Goal: Book appointment/travel/reservation

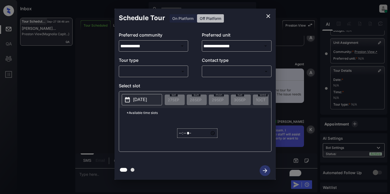
scroll to position [72, 0]
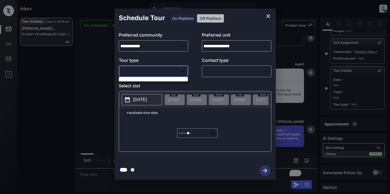
click at [130, 69] on body "Inbox Lyzzelle [PERSON_NAME] Online Set yourself offline Set yourself on break …" at bounding box center [195, 97] width 390 height 194
click at [161, 70] on div at bounding box center [195, 97] width 390 height 194
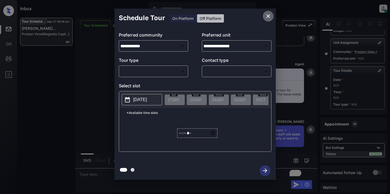
click at [270, 16] on icon "close" at bounding box center [268, 16] width 6 height 6
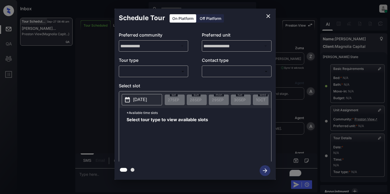
scroll to position [72, 0]
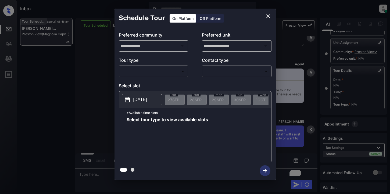
click at [139, 71] on body "Inbox Lyzzelle [PERSON_NAME] Online Set yourself offline Set yourself on break …" at bounding box center [195, 97] width 390 height 194
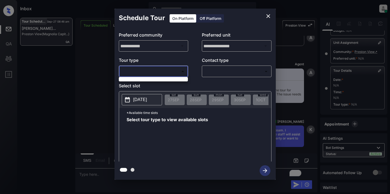
click at [145, 70] on div at bounding box center [195, 97] width 390 height 194
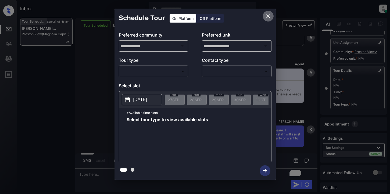
click at [269, 16] on icon "close" at bounding box center [268, 16] width 6 height 6
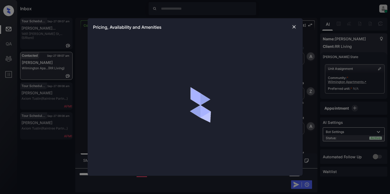
scroll to position [726, 0]
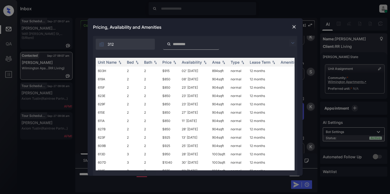
click at [291, 42] on img at bounding box center [293, 43] width 6 height 6
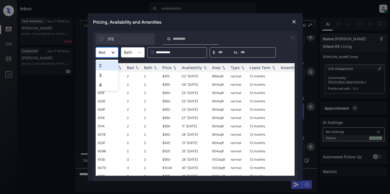
click at [111, 52] on icon at bounding box center [113, 52] width 5 height 5
click at [108, 69] on div "2" at bounding box center [107, 66] width 23 height 10
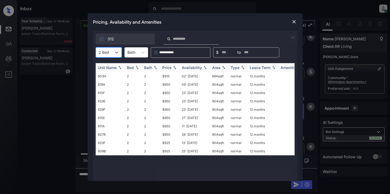
click at [170, 67] on div "Price" at bounding box center [166, 67] width 9 height 5
click at [166, 77] on td "$850" at bounding box center [169, 76] width 19 height 8
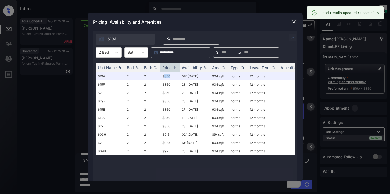
click at [293, 22] on img at bounding box center [293, 21] width 5 height 5
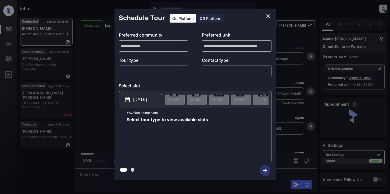
scroll to position [1508, 0]
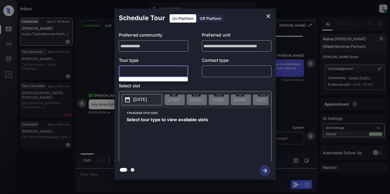
click at [172, 72] on body "Inbox Lyzzelle M. Ceralde Online Set yourself offline Set yourself on break Pro…" at bounding box center [195, 97] width 390 height 194
click at [99, 139] on div at bounding box center [195, 97] width 390 height 194
click at [266, 16] on icon "close" at bounding box center [268, 16] width 6 height 6
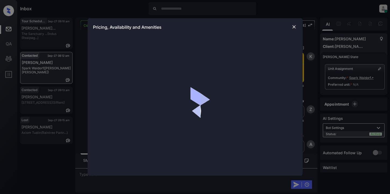
scroll to position [134, 0]
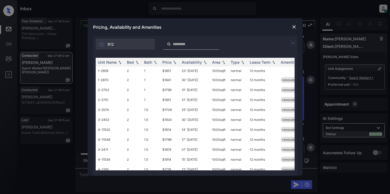
click at [293, 45] on img at bounding box center [293, 43] width 6 height 6
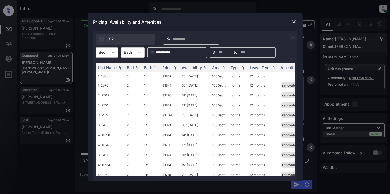
click at [112, 49] on div at bounding box center [113, 53] width 10 height 10
click at [109, 68] on div "2" at bounding box center [107, 66] width 23 height 10
click at [171, 67] on div "Price" at bounding box center [166, 67] width 9 height 5
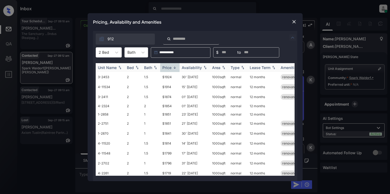
click at [171, 67] on div "Price" at bounding box center [166, 67] width 9 height 5
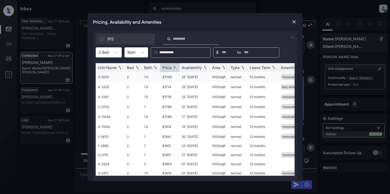
click at [167, 78] on td "$1709" at bounding box center [169, 77] width 19 height 10
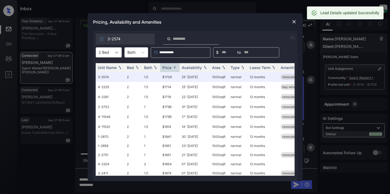
click at [116, 51] on icon at bounding box center [116, 52] width 5 height 5
click at [104, 78] on div "3" at bounding box center [109, 75] width 26 height 10
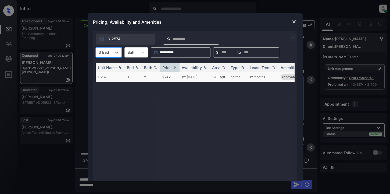
click at [165, 78] on td "$2429" at bounding box center [169, 77] width 19 height 10
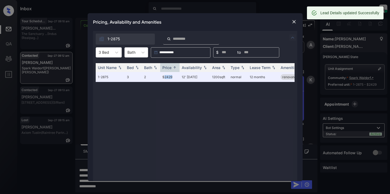
click at [293, 23] on img at bounding box center [293, 21] width 5 height 5
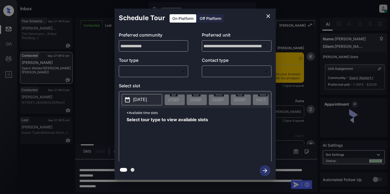
scroll to position [213, 0]
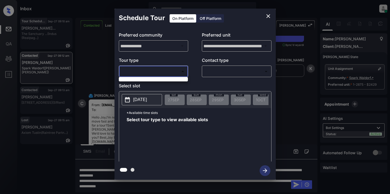
click at [162, 69] on body "Inbox Lyzzelle M. Ceralde Online Set yourself offline Set yourself on break Pro…" at bounding box center [195, 97] width 390 height 194
click at [266, 16] on div at bounding box center [195, 97] width 390 height 194
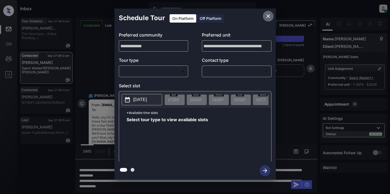
click at [268, 16] on icon "close" at bounding box center [268, 16] width 4 height 4
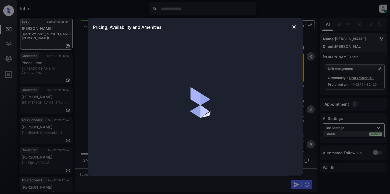
scroll to position [896, 0]
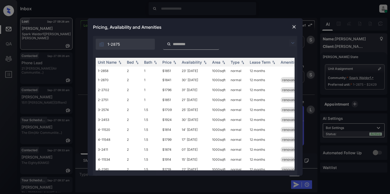
click at [293, 44] on img at bounding box center [293, 43] width 6 height 6
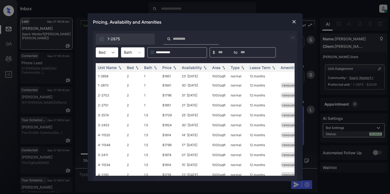
click at [112, 52] on icon at bounding box center [113, 53] width 3 height 2
click at [106, 68] on div "2" at bounding box center [107, 66] width 23 height 10
click at [167, 67] on div "Price" at bounding box center [166, 67] width 9 height 5
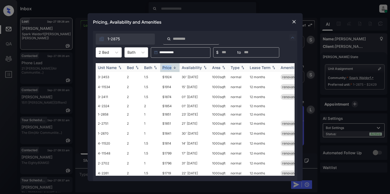
click at [167, 67] on div "Price" at bounding box center [166, 67] width 9 height 5
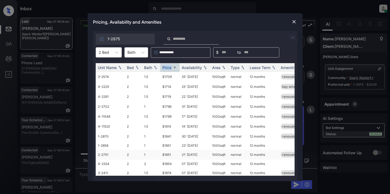
scroll to position [0, 0]
click at [292, 21] on img at bounding box center [293, 21] width 5 height 5
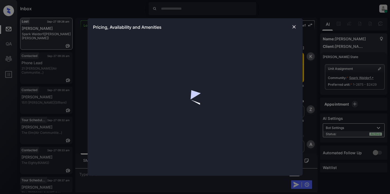
scroll to position [547, 0]
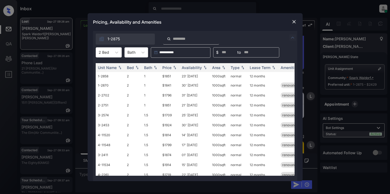
click at [292, 37] on img at bounding box center [293, 37] width 6 height 6
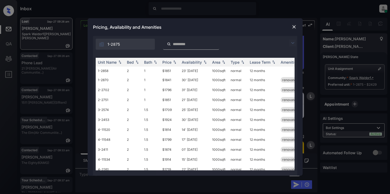
click at [294, 42] on img at bounding box center [293, 43] width 6 height 6
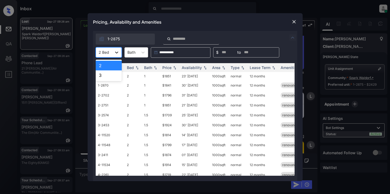
click at [118, 52] on icon at bounding box center [116, 52] width 5 height 5
click at [108, 66] on div "2" at bounding box center [109, 66] width 26 height 10
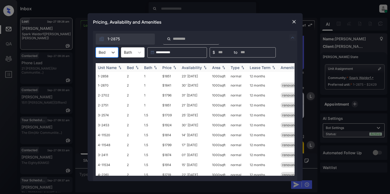
click at [166, 68] on div "Price" at bounding box center [166, 67] width 9 height 5
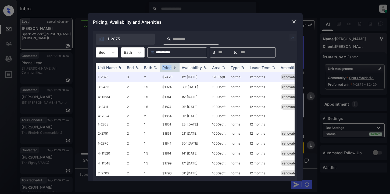
click at [166, 68] on div "Price" at bounding box center [166, 67] width 9 height 5
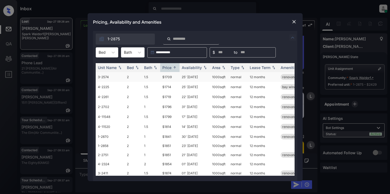
click at [168, 78] on td "$1709" at bounding box center [169, 77] width 19 height 10
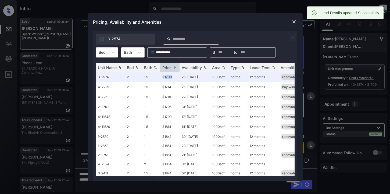
click at [294, 21] on img at bounding box center [293, 21] width 5 height 5
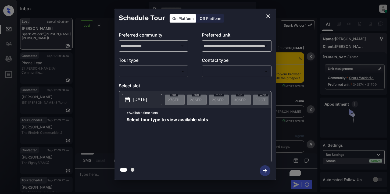
scroll to position [547, 0]
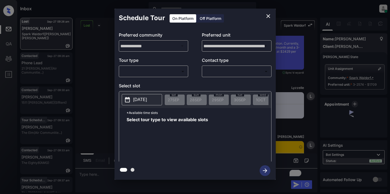
click at [157, 74] on body "Inbox Lyzzelle [PERSON_NAME] Online Set yourself offline Set yourself on break …" at bounding box center [195, 97] width 390 height 194
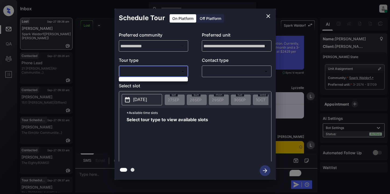
click at [268, 15] on div at bounding box center [195, 97] width 390 height 194
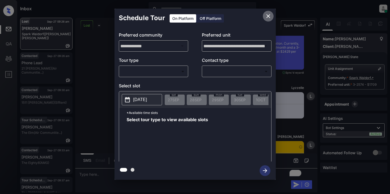
click at [267, 16] on icon "close" at bounding box center [268, 16] width 6 height 6
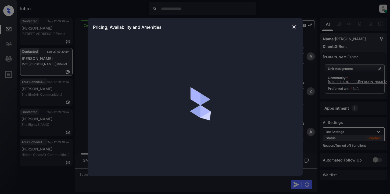
scroll to position [795, 0]
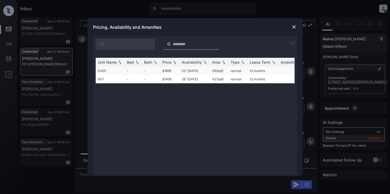
click at [166, 70] on td "$1895" at bounding box center [169, 71] width 19 height 8
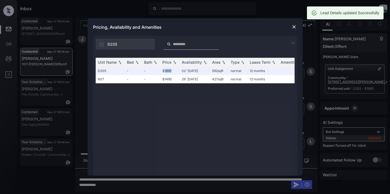
scroll to position [830, 0]
click at [294, 27] on img at bounding box center [293, 26] width 5 height 5
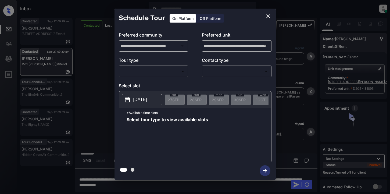
scroll to position [830, 0]
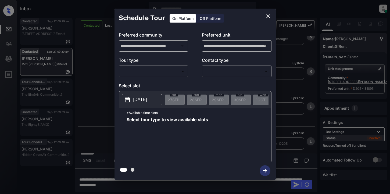
click at [213, 18] on div "Off Platform" at bounding box center [210, 18] width 27 height 8
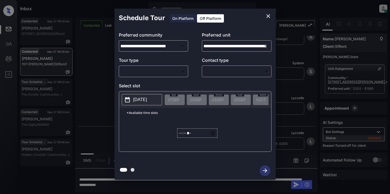
click at [165, 70] on body "Inbox Lyzzelle M. Ceralde Online Set yourself offline Set yourself on break Pro…" at bounding box center [195, 97] width 390 height 194
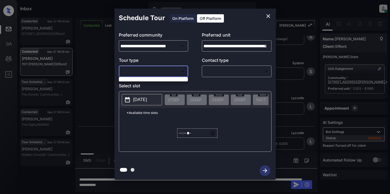
drag, startPoint x: 155, startPoint y: 70, endPoint x: 160, endPoint y: 70, distance: 4.3
click at [157, 70] on div at bounding box center [195, 97] width 390 height 194
click at [165, 69] on body "Inbox Lyzzelle M. Ceralde Online Set yourself offline Set yourself on break Pro…" at bounding box center [195, 97] width 390 height 194
click at [184, 137] on div at bounding box center [195, 97] width 390 height 194
click at [181, 138] on input "*****" at bounding box center [197, 133] width 40 height 9
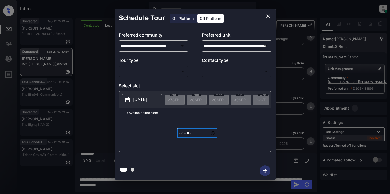
type input "*****"
click at [262, 173] on div at bounding box center [195, 171] width 161 height 18
click at [159, 69] on body "Inbox Lyzzelle M. Ceralde Online Set yourself offline Set yourself on break Pro…" at bounding box center [195, 97] width 390 height 194
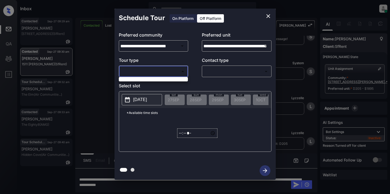
click at [99, 53] on div at bounding box center [195, 97] width 390 height 194
click at [267, 18] on icon "close" at bounding box center [268, 16] width 6 height 6
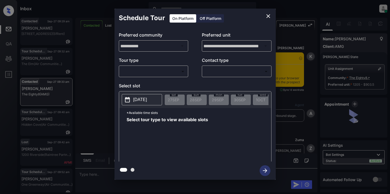
scroll to position [883, 0]
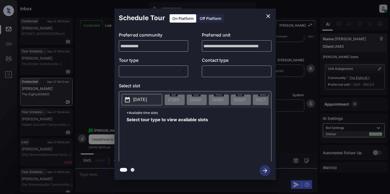
click at [160, 71] on body "Inbox Lyzzelle [PERSON_NAME] Online Set yourself offline Set yourself on break …" at bounding box center [195, 97] width 390 height 194
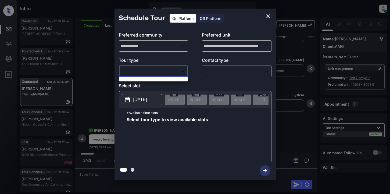
click at [149, 80] on div at bounding box center [153, 79] width 69 height 4
drag, startPoint x: 243, startPoint y: 133, endPoint x: 246, endPoint y: 133, distance: 3.5
click at [244, 133] on div at bounding box center [195, 97] width 390 height 194
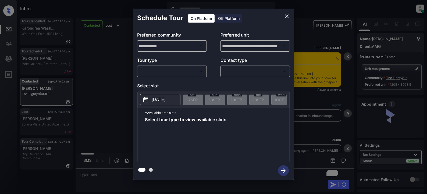
scroll to position [1130, 0]
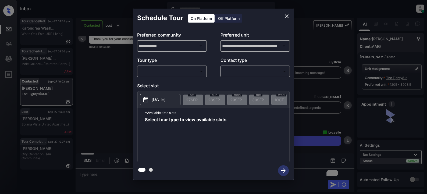
click at [174, 72] on body "Inbox Lyzzelle M. Ceralde Online Set yourself offline Set yourself on break Pro…" at bounding box center [213, 97] width 427 height 194
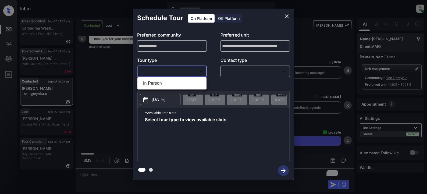
click at [155, 82] on li "In Person" at bounding box center [172, 84] width 66 height 10
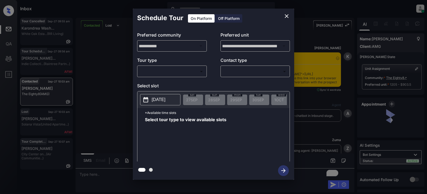
scroll to position [1130, 0]
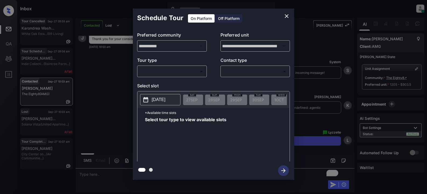
click at [157, 77] on div "​ ​" at bounding box center [172, 72] width 70 height 12
click at [158, 71] on body "Inbox Lyzzelle [PERSON_NAME] Online Set yourself offline Set yourself on break …" at bounding box center [213, 97] width 427 height 194
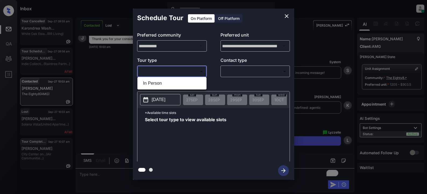
click at [153, 83] on li "In Person" at bounding box center [172, 84] width 66 height 10
type input "********"
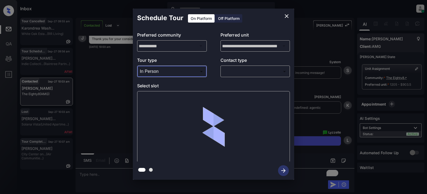
click at [225, 70] on body "Inbox Lyzzelle [PERSON_NAME] Online Set yourself offline Set yourself on break …" at bounding box center [213, 97] width 427 height 194
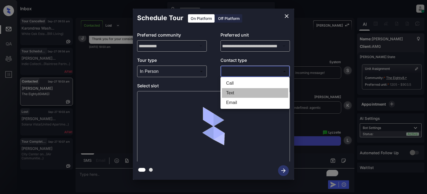
click at [230, 93] on li "Text" at bounding box center [255, 93] width 66 height 10
type input "****"
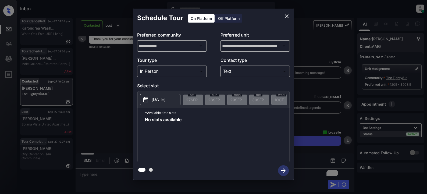
click at [162, 98] on p "[DATE]" at bounding box center [159, 100] width 14 height 6
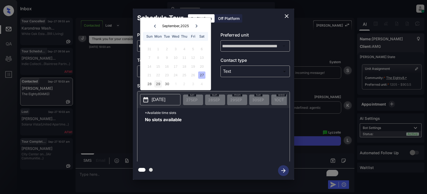
click at [155, 84] on div "29" at bounding box center [157, 83] width 7 height 7
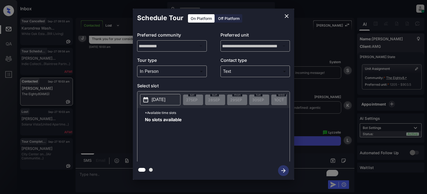
click at [198, 128] on div "No slots available" at bounding box center [217, 138] width 145 height 43
click at [204, 126] on div "No slots available" at bounding box center [217, 138] width 145 height 43
click at [288, 18] on icon "close" at bounding box center [286, 16] width 6 height 6
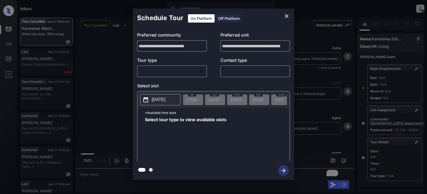
scroll to position [54, 0]
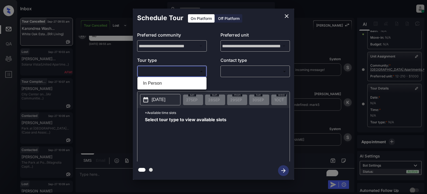
click at [187, 69] on body "Inbox Lyzzelle M. Ceralde Online Set yourself offline Set yourself on break Pro…" at bounding box center [213, 97] width 427 height 194
click at [286, 16] on div at bounding box center [213, 97] width 427 height 194
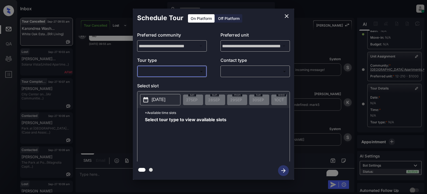
click at [117, 73] on div "**********" at bounding box center [213, 94] width 427 height 188
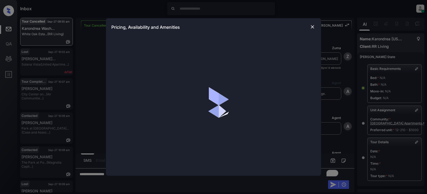
scroll to position [54, 0]
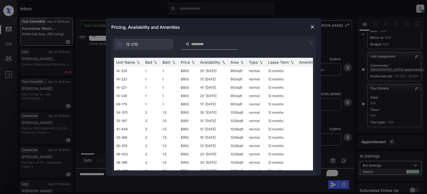
click at [309, 44] on img at bounding box center [311, 43] width 6 height 6
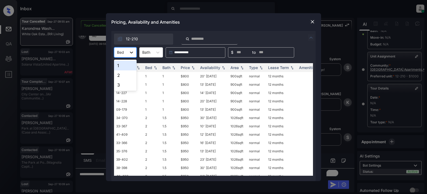
click at [135, 52] on div at bounding box center [132, 53] width 10 height 10
click at [128, 85] on div "3" at bounding box center [125, 85] width 23 height 10
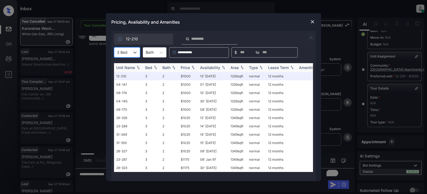
click at [186, 66] on div "Price" at bounding box center [185, 67] width 9 height 5
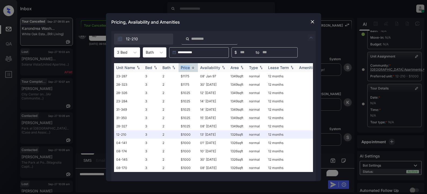
click at [186, 66] on div "Price" at bounding box center [185, 67] width 9 height 5
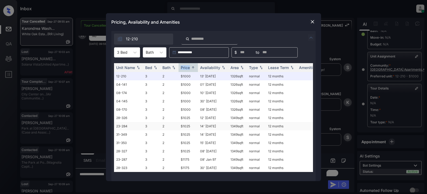
scroll to position [0, 0]
click at [311, 21] on img at bounding box center [312, 21] width 5 height 5
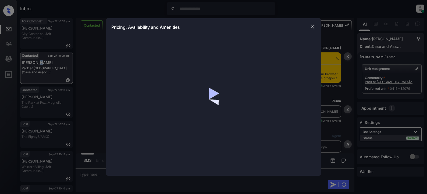
scroll to position [402, 0]
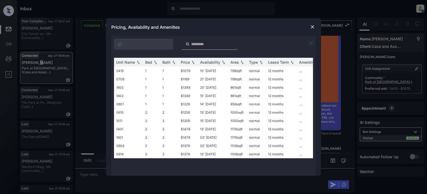
click at [309, 43] on img at bounding box center [311, 43] width 6 height 6
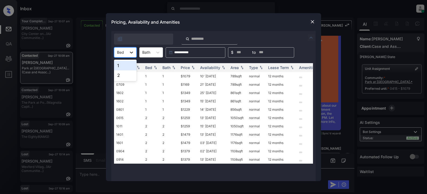
drag, startPoint x: 133, startPoint y: 54, endPoint x: 136, endPoint y: 54, distance: 3.0
click at [134, 54] on icon at bounding box center [131, 52] width 5 height 5
click at [131, 78] on div "2" at bounding box center [125, 75] width 23 height 10
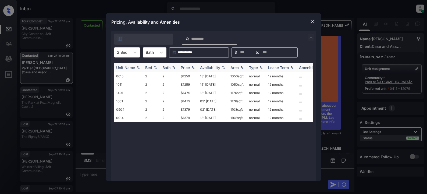
click at [185, 67] on div "Price" at bounding box center [185, 67] width 9 height 5
click at [186, 77] on td "$1259" at bounding box center [188, 76] width 19 height 8
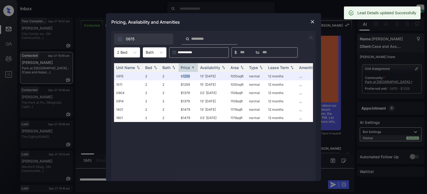
click at [313, 22] on img at bounding box center [312, 21] width 5 height 5
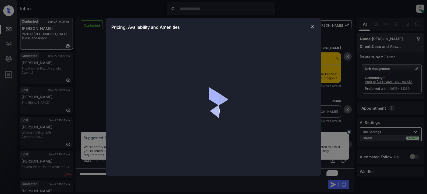
scroll to position [457, 0]
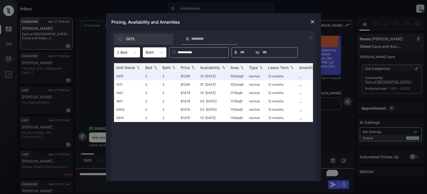
click at [311, 37] on img at bounding box center [311, 37] width 6 height 6
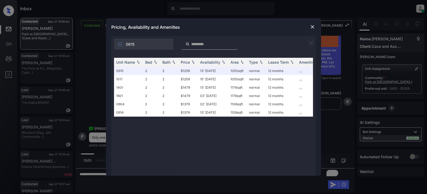
drag, startPoint x: 312, startPoint y: 44, endPoint x: 273, endPoint y: 47, distance: 39.3
click at [312, 44] on img at bounding box center [311, 43] width 6 height 6
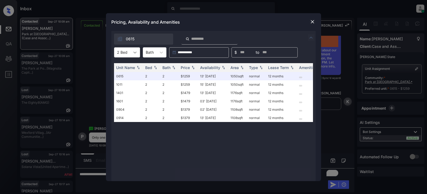
click at [134, 53] on icon at bounding box center [134, 52] width 5 height 5
click at [128, 68] on div "1" at bounding box center [127, 66] width 26 height 10
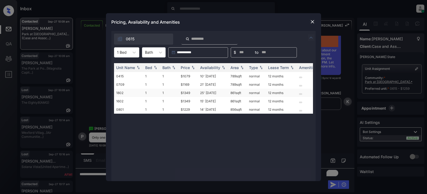
click at [186, 92] on td "$1349" at bounding box center [188, 93] width 19 height 8
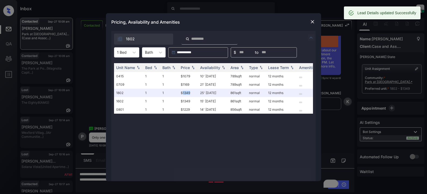
click at [314, 23] on img at bounding box center [312, 21] width 5 height 5
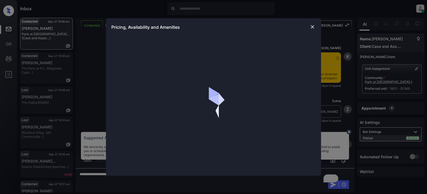
scroll to position [457, 0]
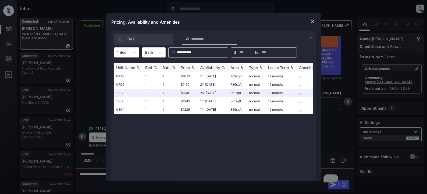
click at [218, 68] on div "Availability" at bounding box center [210, 67] width 20 height 5
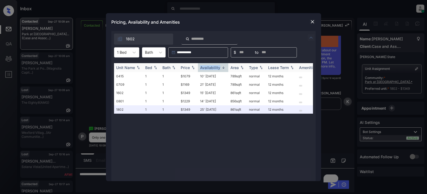
click at [218, 68] on div "Availability" at bounding box center [210, 67] width 20 height 5
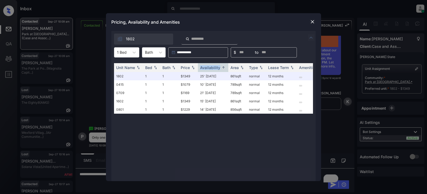
click at [313, 22] on img at bounding box center [312, 21] width 5 height 5
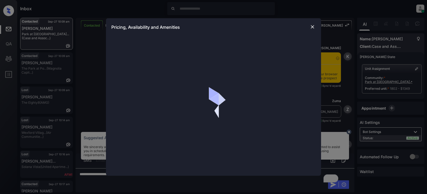
scroll to position [457, 0]
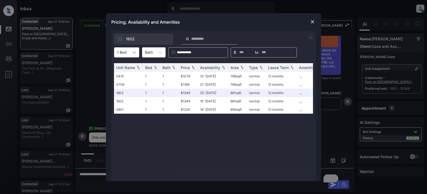
click at [134, 53] on icon at bounding box center [134, 53] width 3 height 2
click at [124, 76] on div "2" at bounding box center [126, 75] width 25 height 10
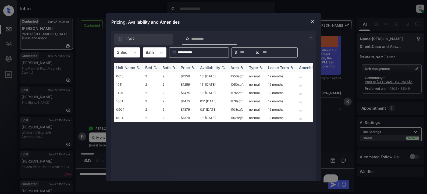
click at [187, 68] on div "Price" at bounding box center [185, 67] width 9 height 5
click at [184, 94] on td "$1379" at bounding box center [188, 93] width 19 height 8
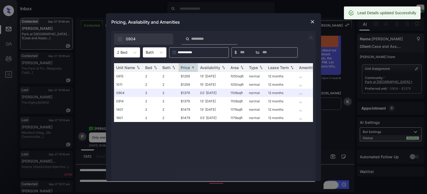
click at [308, 20] on div "Pricing, Availability and Amenities" at bounding box center [213, 22] width 215 height 18
click at [312, 21] on img at bounding box center [312, 21] width 5 height 5
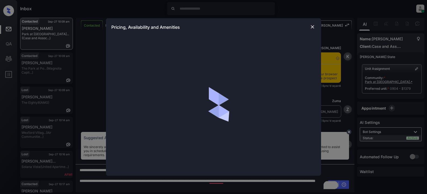
scroll to position [457, 0]
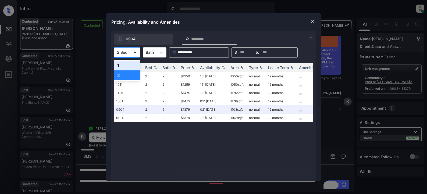
click at [136, 52] on icon at bounding box center [134, 53] width 3 height 2
click at [124, 67] on div "1" at bounding box center [127, 66] width 26 height 10
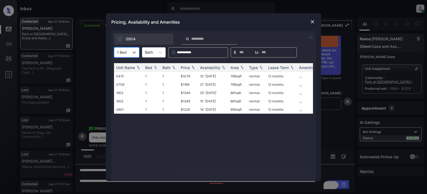
click at [312, 21] on img at bounding box center [312, 21] width 5 height 5
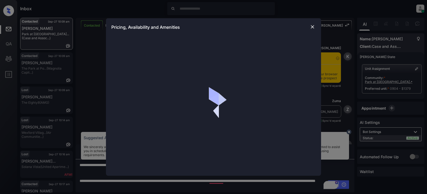
scroll to position [457, 0]
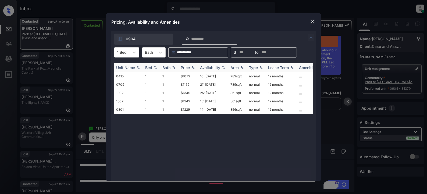
click at [193, 67] on img at bounding box center [192, 68] width 5 height 4
click at [187, 77] on td "$1079" at bounding box center [188, 76] width 19 height 8
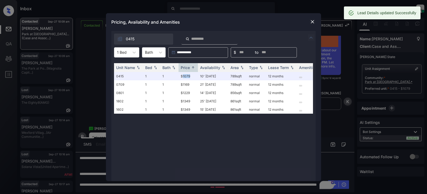
click at [313, 23] on img at bounding box center [312, 21] width 5 height 5
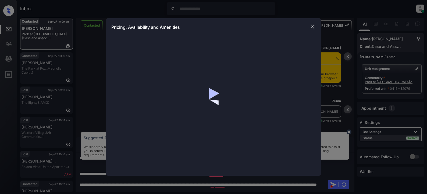
scroll to position [457, 0]
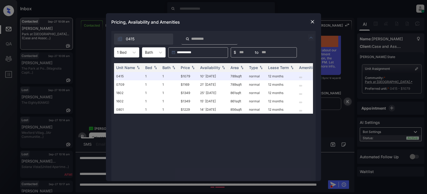
click at [310, 38] on img at bounding box center [311, 37] width 6 height 6
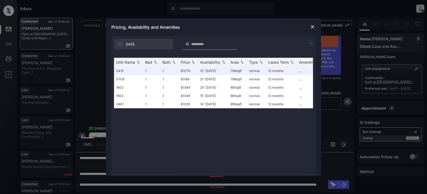
click at [310, 39] on div "0415" at bounding box center [213, 43] width 204 height 14
click at [311, 43] on img at bounding box center [311, 43] width 6 height 6
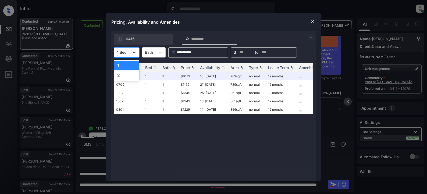
click at [134, 54] on icon at bounding box center [133, 52] width 5 height 5
click at [117, 78] on div "2" at bounding box center [126, 75] width 25 height 10
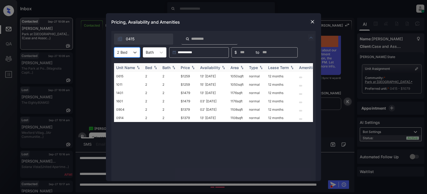
click at [188, 69] on div "Price" at bounding box center [185, 67] width 9 height 5
click at [314, 23] on img at bounding box center [312, 21] width 5 height 5
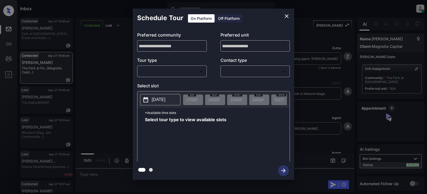
scroll to position [291, 0]
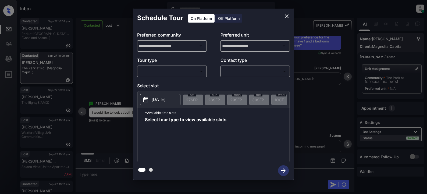
click at [161, 71] on body "Inbox Lyzzelle [PERSON_NAME] Online Set yourself offline Set yourself on break …" at bounding box center [213, 97] width 427 height 194
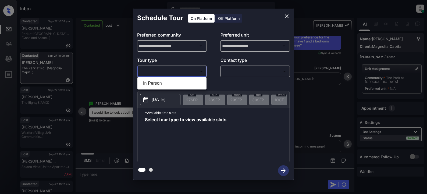
drag, startPoint x: 161, startPoint y: 83, endPoint x: 192, endPoint y: 80, distance: 30.6
click at [162, 83] on li "In Person" at bounding box center [172, 84] width 66 height 10
type input "********"
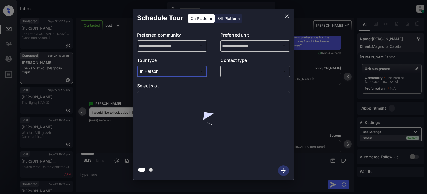
click at [238, 71] on body "Inbox Lyzzelle M. Ceralde Online Set yourself offline Set yourself on break Pro…" at bounding box center [213, 97] width 427 height 194
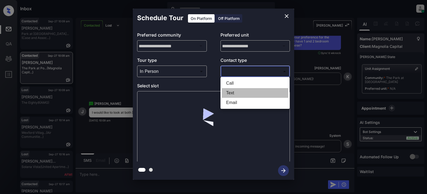
click at [232, 95] on li "Text" at bounding box center [255, 93] width 66 height 10
type input "****"
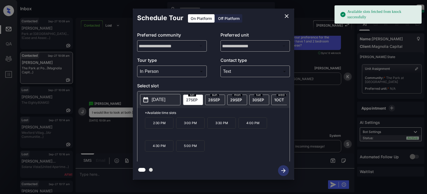
click at [161, 100] on p "2025-09-27" at bounding box center [159, 100] width 14 height 6
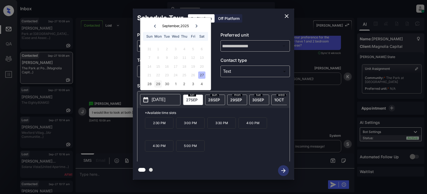
click at [157, 84] on div "29" at bounding box center [157, 83] width 7 height 7
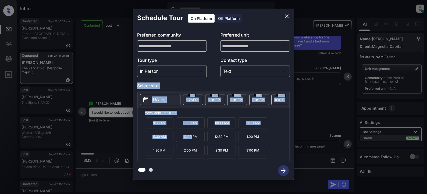
drag, startPoint x: 192, startPoint y: 138, endPoint x: 298, endPoint y: 62, distance: 130.9
click at [298, 62] on div "**********" at bounding box center [213, 94] width 427 height 188
click at [299, 62] on div "**********" at bounding box center [213, 94] width 427 height 188
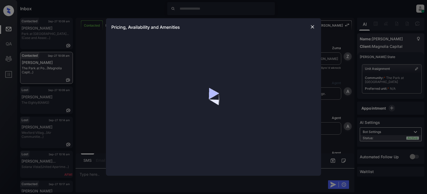
scroll to position [210, 0]
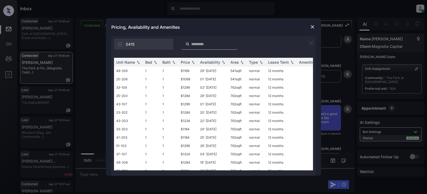
click at [309, 43] on img at bounding box center [311, 43] width 6 height 6
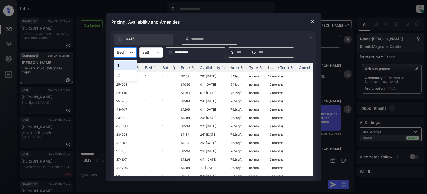
click at [131, 52] on icon at bounding box center [131, 53] width 3 height 2
drag, startPoint x: 125, startPoint y: 68, endPoint x: 135, endPoint y: 69, distance: 10.3
click at [126, 68] on div "1" at bounding box center [125, 66] width 23 height 10
click at [186, 65] on div "Price" at bounding box center [185, 67] width 9 height 5
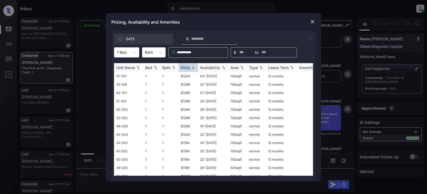
click at [186, 65] on div "Price" at bounding box center [185, 67] width 9 height 5
click at [186, 77] on td "$1069" at bounding box center [188, 76] width 19 height 8
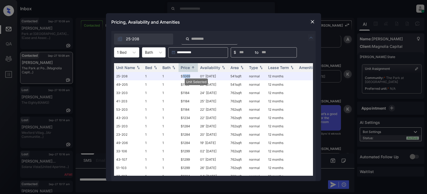
click at [310, 22] on img at bounding box center [312, 21] width 5 height 5
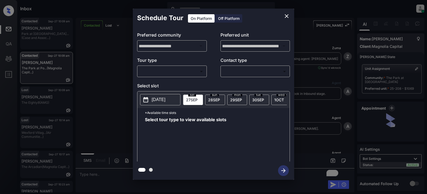
scroll to position [299, 0]
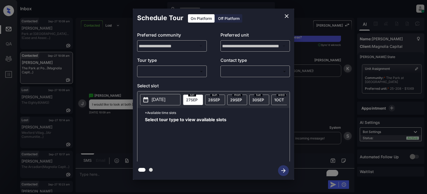
click at [178, 70] on body "Inbox Lyzzelle [PERSON_NAME] Online Set yourself offline Set yourself on break …" at bounding box center [213, 97] width 427 height 194
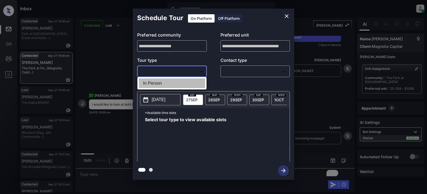
drag, startPoint x: 158, startPoint y: 83, endPoint x: 206, endPoint y: 71, distance: 50.1
click at [161, 83] on li "In Person" at bounding box center [172, 84] width 66 height 10
type input "********"
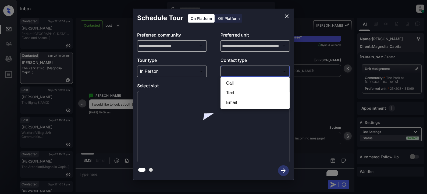
click at [236, 71] on body "Inbox Lyzzelle M. Ceralde Online Set yourself offline Set yourself on break Pro…" at bounding box center [213, 97] width 427 height 194
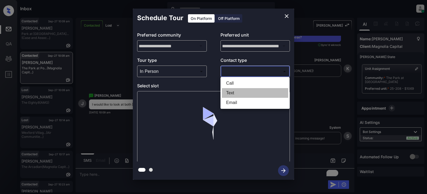
drag, startPoint x: 231, startPoint y: 94, endPoint x: 232, endPoint y: 86, distance: 8.4
click at [231, 94] on li "Text" at bounding box center [255, 93] width 66 height 10
type input "****"
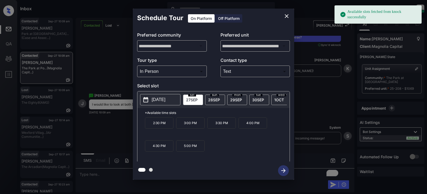
click at [161, 98] on p "2025-09-27" at bounding box center [159, 100] width 14 height 6
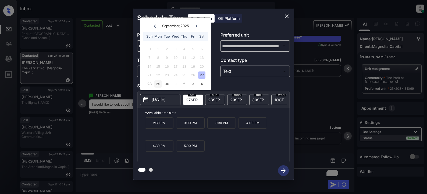
click at [160, 85] on div "29" at bounding box center [157, 83] width 7 height 7
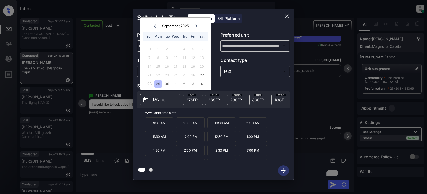
click at [187, 154] on p "2:00 PM" at bounding box center [190, 150] width 28 height 11
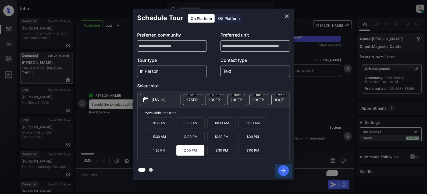
click at [279, 170] on icon "button" at bounding box center [283, 170] width 11 height 11
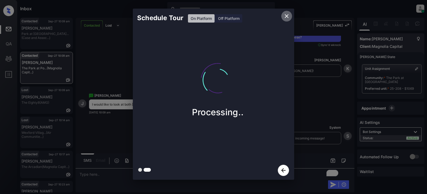
click at [284, 17] on icon "close" at bounding box center [286, 16] width 6 height 6
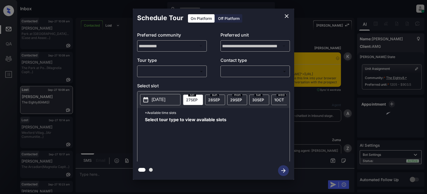
scroll to position [944, 0]
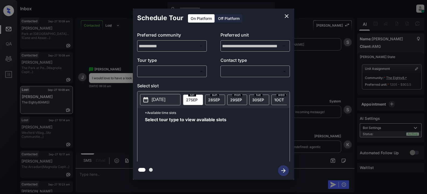
click at [159, 74] on body "Inbox Lyzzelle [PERSON_NAME] Online Set yourself offline Set yourself on break …" at bounding box center [213, 97] width 427 height 194
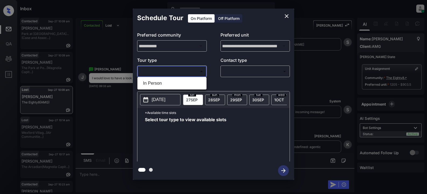
drag, startPoint x: 161, startPoint y: 84, endPoint x: 174, endPoint y: 81, distance: 13.6
click at [162, 84] on li "In Person" at bounding box center [172, 84] width 66 height 10
type input "********"
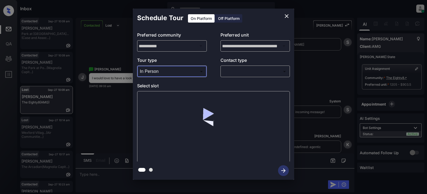
click at [231, 75] on body "Inbox Lyzzelle [PERSON_NAME] Online Set yourself offline Set yourself on break …" at bounding box center [213, 97] width 427 height 194
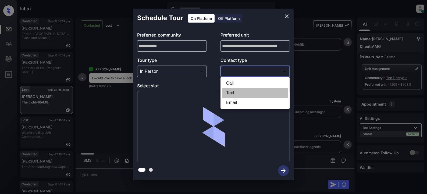
click at [231, 91] on li "Text" at bounding box center [255, 93] width 66 height 10
type input "****"
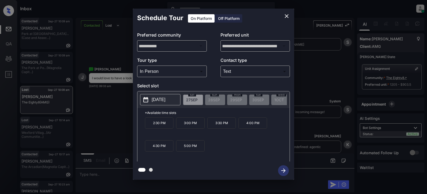
click at [165, 102] on p "[DATE]" at bounding box center [159, 100] width 14 height 6
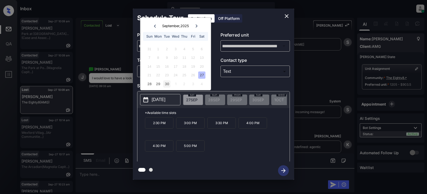
click at [166, 84] on div "30" at bounding box center [166, 83] width 7 height 7
click at [158, 85] on div "29" at bounding box center [157, 83] width 7 height 7
click at [204, 76] on div "27" at bounding box center [201, 75] width 7 height 7
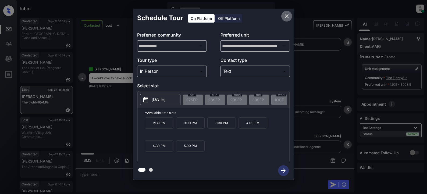
click at [288, 18] on icon "close" at bounding box center [287, 16] width 4 height 4
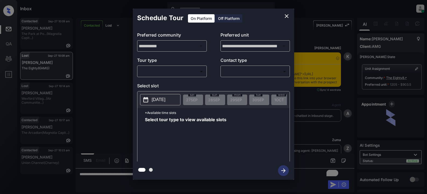
scroll to position [1240, 0]
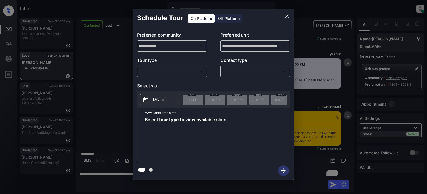
click at [188, 70] on body "Inbox Lyzzelle [PERSON_NAME] Online Set yourself offline Set yourself on break …" at bounding box center [213, 97] width 427 height 194
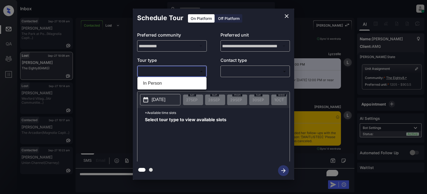
click at [163, 84] on li "In Person" at bounding box center [172, 84] width 66 height 10
type input "********"
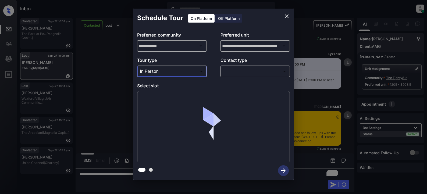
click at [235, 72] on body "Inbox Lyzzelle M. Ceralde Online Set yourself offline Set yourself on break Pro…" at bounding box center [213, 97] width 427 height 194
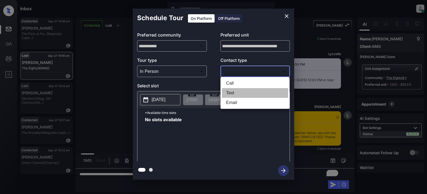
click at [230, 94] on li "Text" at bounding box center [255, 93] width 66 height 10
type input "****"
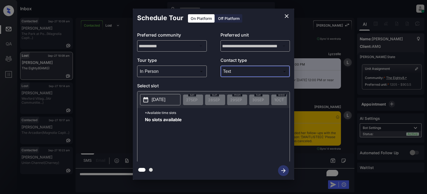
click at [161, 102] on p "2025-09-27" at bounding box center [159, 100] width 14 height 6
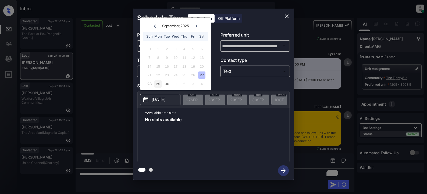
click at [156, 84] on div "29" at bounding box center [157, 83] width 7 height 7
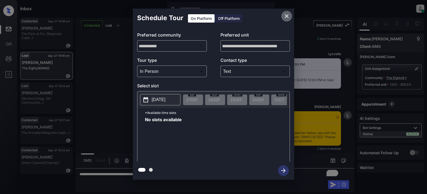
click at [287, 14] on icon "close" at bounding box center [286, 16] width 6 height 6
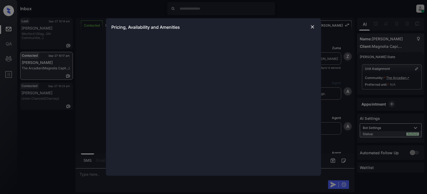
scroll to position [237, 0]
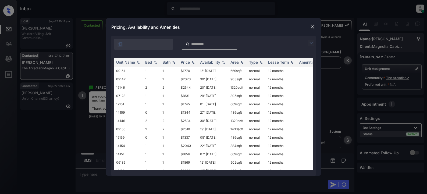
click at [310, 44] on img at bounding box center [311, 43] width 6 height 6
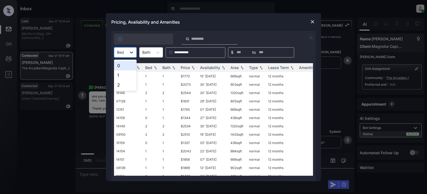
drag, startPoint x: 133, startPoint y: 53, endPoint x: 134, endPoint y: 57, distance: 4.3
click at [133, 53] on icon at bounding box center [131, 52] width 5 height 5
click at [120, 74] on div "1" at bounding box center [125, 75] width 23 height 10
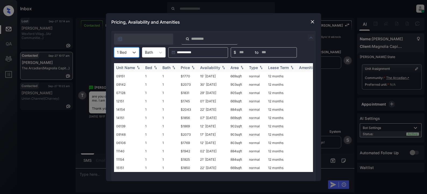
click at [185, 68] on div "Price" at bounding box center [185, 67] width 9 height 5
click at [186, 77] on td "$1745" at bounding box center [188, 76] width 19 height 8
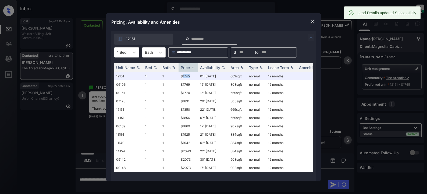
click at [312, 23] on img at bounding box center [312, 21] width 5 height 5
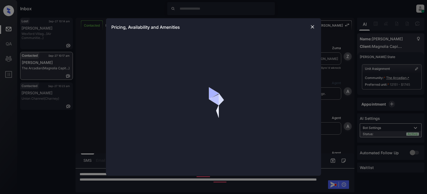
scroll to position [352, 0]
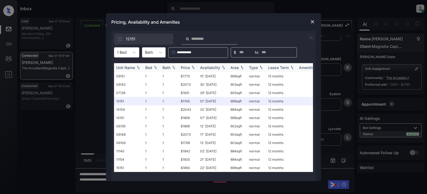
click at [188, 66] on div "Price" at bounding box center [185, 67] width 9 height 5
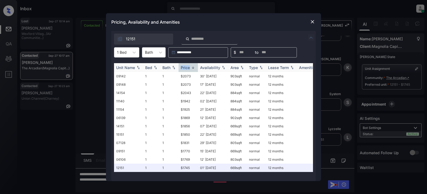
click at [188, 66] on div "Price" at bounding box center [185, 67] width 9 height 5
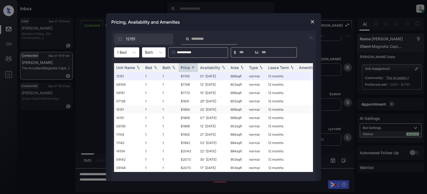
click at [184, 110] on td "$1850" at bounding box center [188, 109] width 19 height 8
click at [185, 110] on td "$1850" at bounding box center [188, 109] width 19 height 8
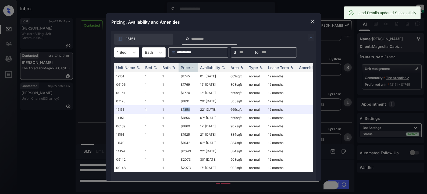
scroll to position [387, 0]
click at [311, 23] on img at bounding box center [312, 21] width 5 height 5
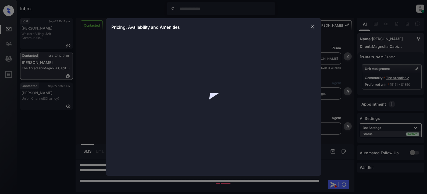
scroll to position [387, 0]
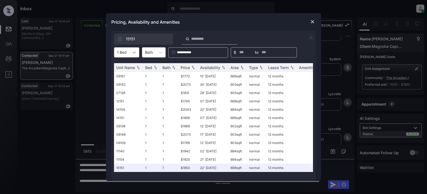
click at [136, 52] on icon at bounding box center [133, 52] width 5 height 5
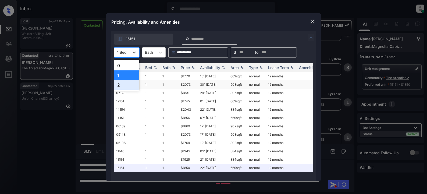
click at [124, 85] on div "2" at bounding box center [126, 85] width 25 height 10
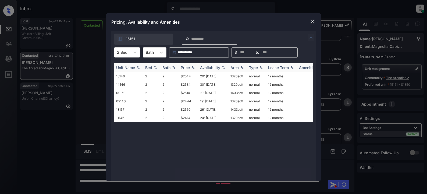
click at [189, 68] on div "Price" at bounding box center [185, 67] width 9 height 5
click at [187, 77] on td "$2414" at bounding box center [188, 76] width 19 height 8
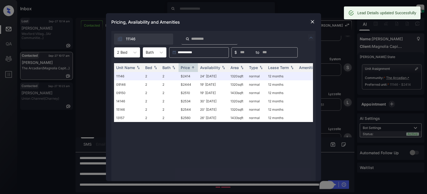
click at [311, 24] on div at bounding box center [312, 22] width 6 height 6
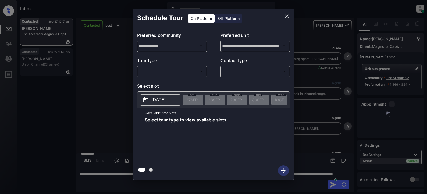
scroll to position [288, 0]
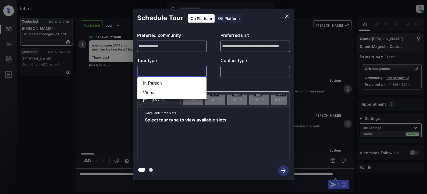
drag, startPoint x: 193, startPoint y: 75, endPoint x: 196, endPoint y: 74, distance: 3.6
click at [194, 74] on body "Inbox Lyzzelle M. Ceralde Online Set yourself offline Set yourself on break Pro…" at bounding box center [213, 97] width 427 height 194
click at [163, 85] on li "In Person" at bounding box center [172, 84] width 66 height 10
type input "********"
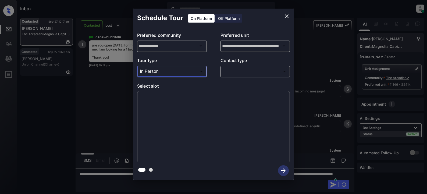
click at [228, 72] on body "Inbox Lyzzelle M. Ceralde Online Set yourself offline Set yourself on break Pro…" at bounding box center [213, 97] width 427 height 194
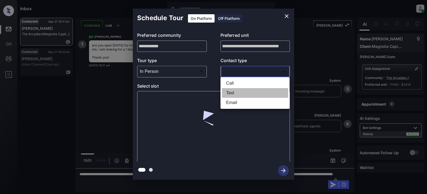
drag, startPoint x: 231, startPoint y: 94, endPoint x: 236, endPoint y: 92, distance: 5.3
click at [231, 94] on li "Text" at bounding box center [255, 93] width 66 height 10
type input "****"
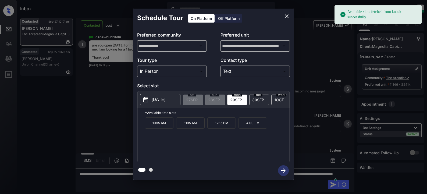
click at [158, 101] on p "[DATE]" at bounding box center [159, 100] width 14 height 6
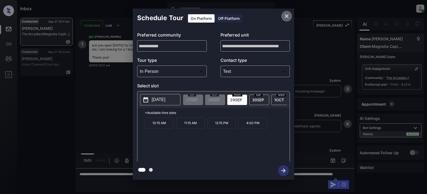
click at [286, 15] on icon "close" at bounding box center [287, 16] width 4 height 4
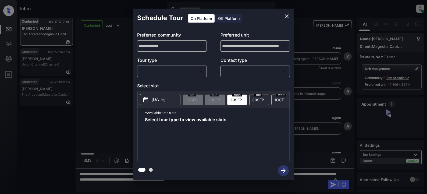
scroll to position [288, 0]
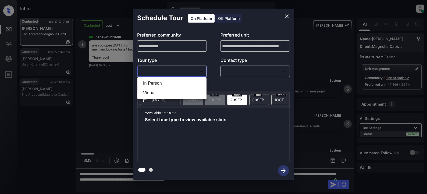
click at [160, 71] on body "Inbox Lyzzelle M. Ceralde Online Set yourself offline Set yourself on break Pro…" at bounding box center [213, 97] width 427 height 194
drag, startPoint x: 161, startPoint y: 82, endPoint x: 210, endPoint y: 74, distance: 49.7
click at [161, 82] on li "In Person" at bounding box center [172, 84] width 66 height 10
type input "********"
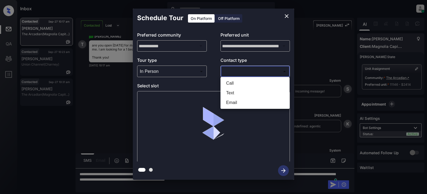
click at [234, 70] on body "Inbox Lyzzelle M. Ceralde Online Set yourself offline Set yourself on break Pro…" at bounding box center [213, 97] width 427 height 194
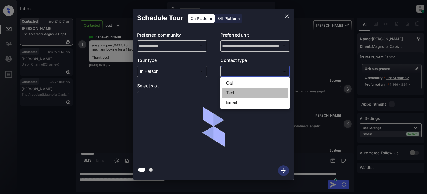
click at [231, 94] on li "Text" at bounding box center [255, 93] width 66 height 10
type input "****"
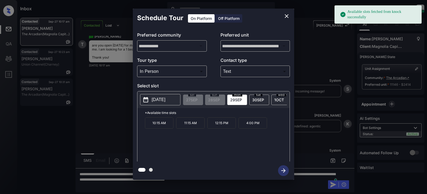
click at [157, 101] on p "[DATE]" at bounding box center [159, 100] width 14 height 6
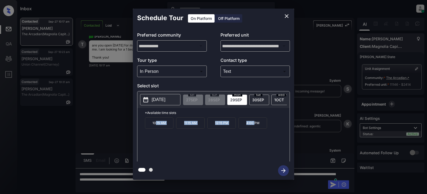
drag, startPoint x: 155, startPoint y: 124, endPoint x: 255, endPoint y: 127, distance: 99.3
click at [255, 127] on div "10:15 AM 11:15 AM 12:15 PM 4:00 PM" at bounding box center [217, 138] width 145 height 43
copy div ":15 AM 11:15 AM 12:15 PM 4:00"
click at [155, 187] on div "**********" at bounding box center [213, 94] width 427 height 188
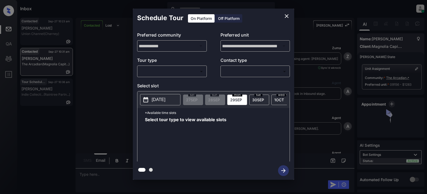
scroll to position [1238, 0]
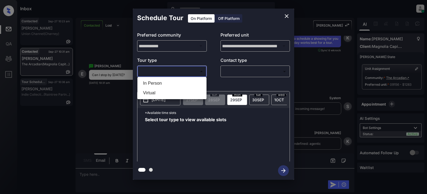
click at [178, 74] on body "Inbox Lyzzelle [PERSON_NAME] Online Set yourself offline Set yourself on break …" at bounding box center [213, 97] width 427 height 194
drag, startPoint x: 168, startPoint y: 84, endPoint x: 172, endPoint y: 84, distance: 4.1
click at [169, 84] on li "In Person" at bounding box center [172, 84] width 66 height 10
type input "********"
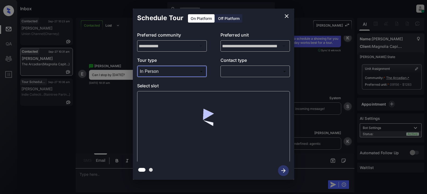
click at [231, 74] on body "Inbox Lyzzelle [PERSON_NAME] Online Set yourself offline Set yourself on break …" at bounding box center [213, 97] width 427 height 194
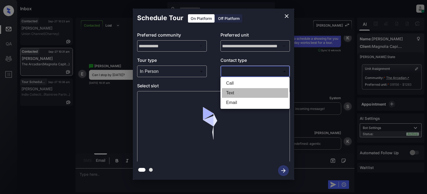
click at [235, 93] on li "Text" at bounding box center [255, 93] width 66 height 10
type input "****"
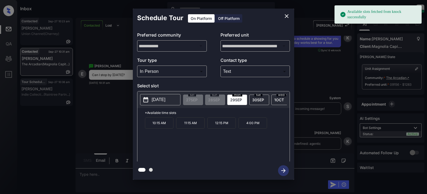
click at [163, 103] on p "[DATE]" at bounding box center [159, 100] width 14 height 6
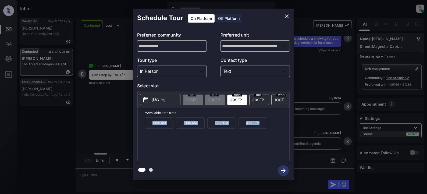
drag, startPoint x: 149, startPoint y: 125, endPoint x: 263, endPoint y: 126, distance: 113.2
click at [263, 126] on div "10:15 AM 11:15 AM 12:15 PM 4:00 PM" at bounding box center [217, 138] width 145 height 43
copy div "10:15 AM 11:15 AM 12:15 PM 4:00 PM"
click at [105, 174] on div "**********" at bounding box center [213, 94] width 427 height 188
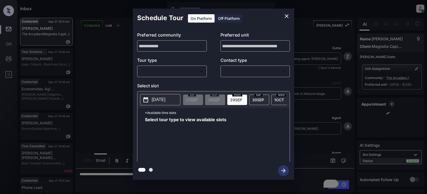
scroll to position [1238, 0]
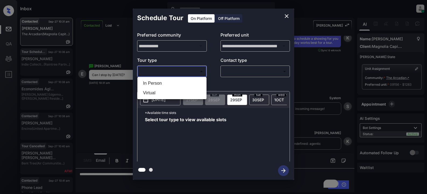
drag, startPoint x: 184, startPoint y: 72, endPoint x: 184, endPoint y: 79, distance: 6.2
click at [185, 72] on body "Inbox Lyzzelle M. Ceralde Online Set yourself offline Set yourself on break Pro…" at bounding box center [213, 97] width 427 height 194
drag, startPoint x: 163, startPoint y: 84, endPoint x: 226, endPoint y: 73, distance: 63.0
click at [165, 84] on li "In Person" at bounding box center [172, 84] width 66 height 10
type input "********"
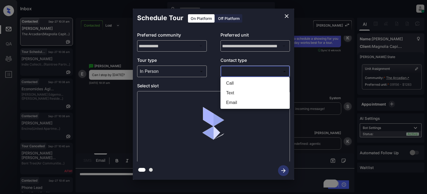
click at [241, 71] on body "Inbox Lyzzelle M. Ceralde Online Set yourself offline Set yourself on break Pro…" at bounding box center [213, 97] width 427 height 194
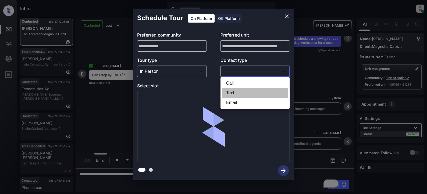
click at [233, 95] on li "Text" at bounding box center [255, 93] width 66 height 10
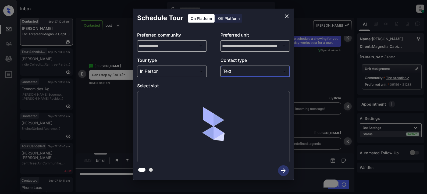
type input "****"
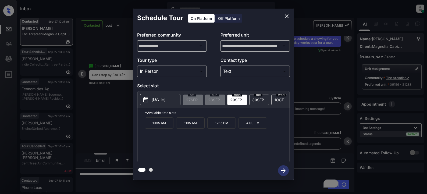
click at [165, 98] on p "2025-09-29" at bounding box center [159, 100] width 14 height 6
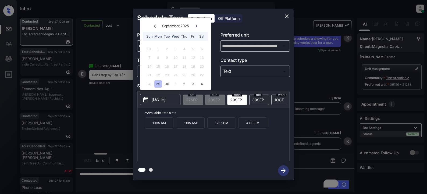
click at [288, 16] on icon "close" at bounding box center [286, 16] width 6 height 6
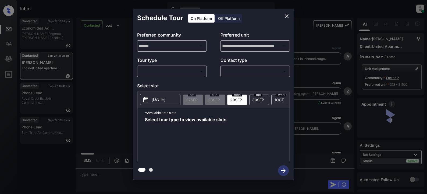
scroll to position [1268, 0]
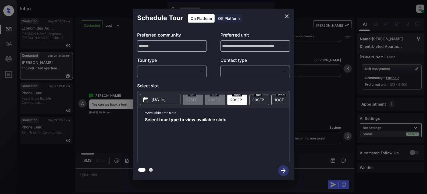
click at [170, 69] on body "Inbox Lyzzelle [PERSON_NAME] Online Set yourself offline Set yourself on break …" at bounding box center [213, 97] width 427 height 194
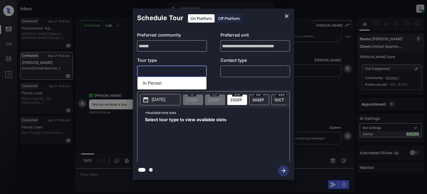
drag, startPoint x: 159, startPoint y: 83, endPoint x: 165, endPoint y: 82, distance: 6.2
click at [160, 83] on li "In Person" at bounding box center [172, 84] width 66 height 10
type input "********"
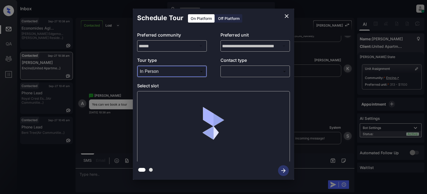
click at [250, 74] on body "Inbox Lyzzelle M. Ceralde Online Set yourself offline Set yourself on break Pro…" at bounding box center [213, 97] width 427 height 194
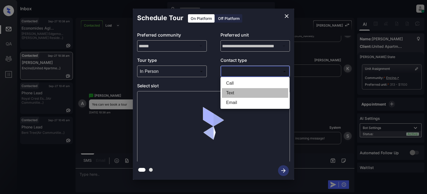
click at [230, 94] on li "Text" at bounding box center [255, 93] width 66 height 10
type input "****"
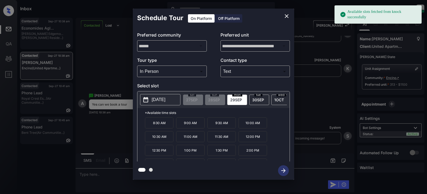
click at [161, 101] on p "2025-09-29" at bounding box center [159, 100] width 14 height 6
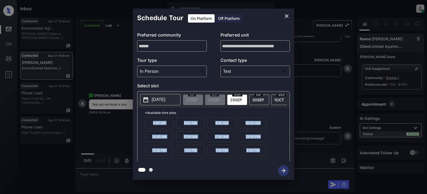
scroll to position [23, 0]
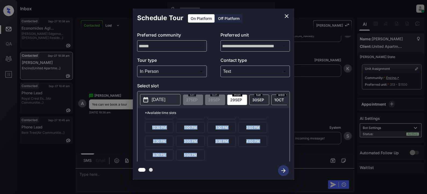
drag, startPoint x: 146, startPoint y: 124, endPoint x: 239, endPoint y: 169, distance: 103.1
click at [239, 169] on div "**********" at bounding box center [213, 94] width 161 height 171
copy div "8:30 AM 9:00 AM 9:30 AM 10:00 AM 10:30 AM 11:00 AM 11:30 AM 12:00 PM 12:30 PM 1…"
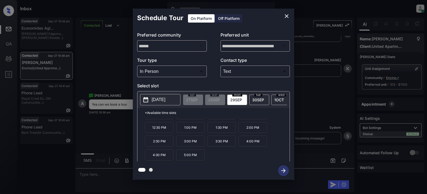
click at [94, 174] on div "**********" at bounding box center [213, 94] width 427 height 188
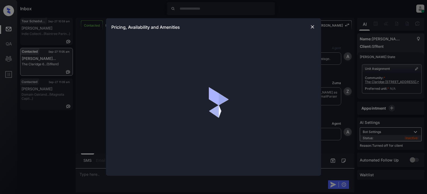
scroll to position [1083, 0]
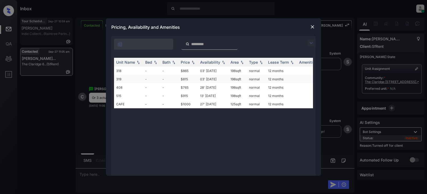
click at [183, 79] on td "$815" at bounding box center [188, 79] width 19 height 8
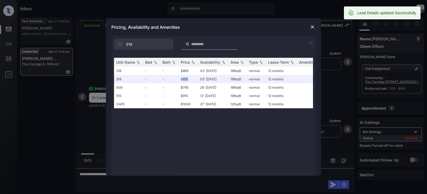
click at [313, 27] on img at bounding box center [312, 26] width 5 height 5
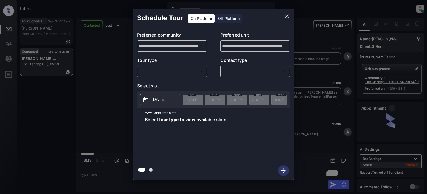
scroll to position [1145, 0]
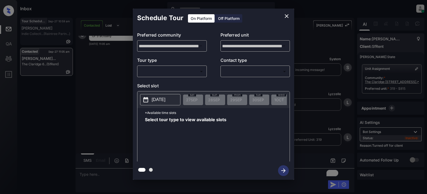
click at [230, 17] on div "Off Platform" at bounding box center [228, 18] width 27 height 8
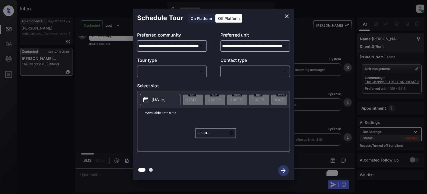
click at [180, 73] on body "Inbox Lyzzelle M. Ceralde Online Set yourself offline Set yourself on break Pro…" at bounding box center [213, 97] width 427 height 194
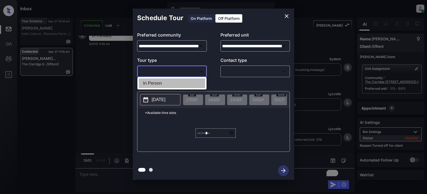
drag, startPoint x: 169, startPoint y: 81, endPoint x: 195, endPoint y: 74, distance: 26.2
click at [170, 81] on li "In Person" at bounding box center [172, 84] width 66 height 10
type input "********"
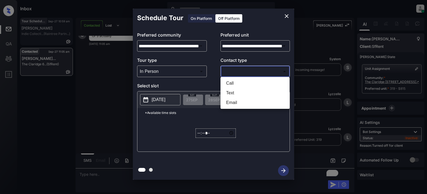
drag, startPoint x: 236, startPoint y: 73, endPoint x: 243, endPoint y: 73, distance: 7.0
click at [237, 73] on body "Inbox Lyzzelle M. Ceralde Online Set yourself offline Set yourself on break Pro…" at bounding box center [213, 97] width 427 height 194
click at [231, 93] on li "Text" at bounding box center [255, 93] width 66 height 10
type input "****"
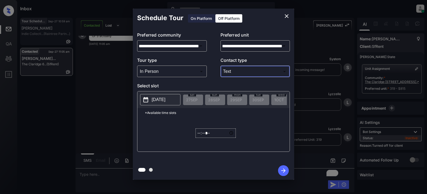
drag, startPoint x: 152, startPoint y: 101, endPoint x: 156, endPoint y: 101, distance: 4.6
click at [153, 101] on p "[DATE]" at bounding box center [159, 100] width 14 height 6
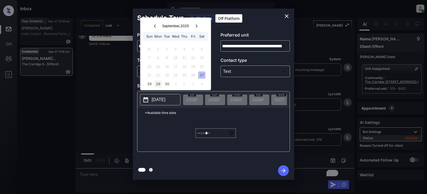
click at [156, 87] on div "29" at bounding box center [157, 83] width 7 height 7
click at [197, 136] on input "*****" at bounding box center [215, 133] width 40 height 9
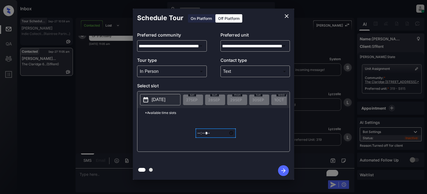
type input "*****"
click at [279, 170] on icon "button" at bounding box center [283, 170] width 11 height 11
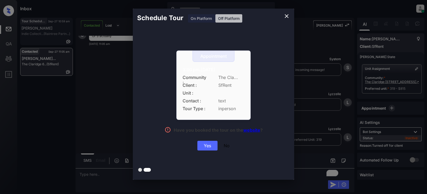
click at [209, 149] on div "Yes" at bounding box center [207, 146] width 20 height 10
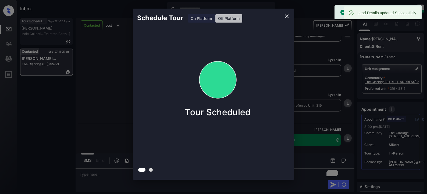
scroll to position [1179, 0]
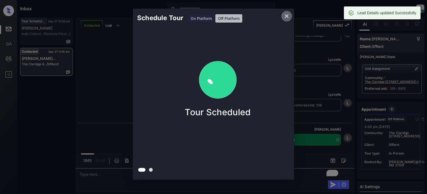
click at [288, 16] on icon "close" at bounding box center [286, 16] width 6 height 6
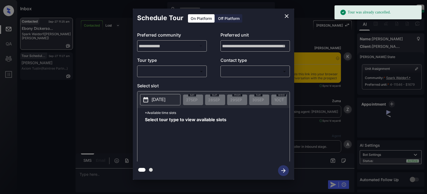
scroll to position [1409, 0]
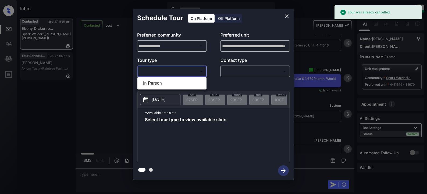
click at [180, 69] on body "Tour was already cancelled. Inbox Lyzzelle [PERSON_NAME] Online Set yourself of…" at bounding box center [213, 97] width 427 height 194
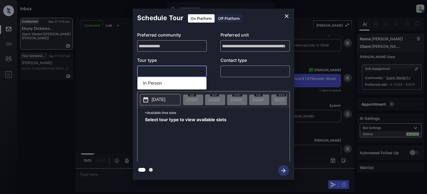
click at [190, 72] on div at bounding box center [213, 97] width 427 height 194
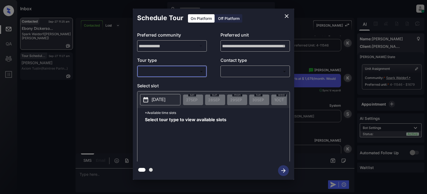
click at [191, 71] on body "Inbox Lyzzelle M. Ceralde Online Set yourself offline Set yourself on break Pro…" at bounding box center [213, 97] width 427 height 194
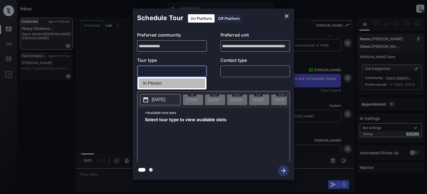
click at [167, 85] on li "In Person" at bounding box center [172, 84] width 66 height 10
type input "********"
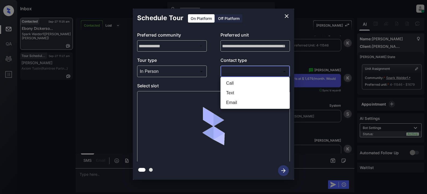
drag, startPoint x: 229, startPoint y: 71, endPoint x: 245, endPoint y: 80, distance: 17.7
click at [230, 71] on body "Inbox Lyzzelle M. Ceralde Online Set yourself offline Set yourself on break Pro…" at bounding box center [213, 97] width 427 height 194
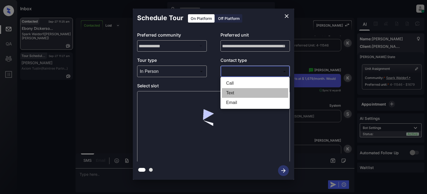
click at [239, 93] on li "Text" at bounding box center [255, 93] width 66 height 10
type input "****"
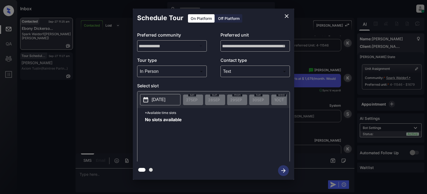
click at [163, 102] on p "[DATE]" at bounding box center [159, 100] width 14 height 6
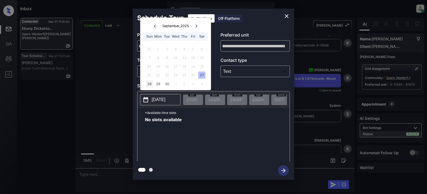
click at [148, 84] on div "28" at bounding box center [149, 83] width 7 height 7
click at [156, 86] on div "29" at bounding box center [157, 83] width 7 height 7
click at [166, 85] on div "30" at bounding box center [166, 83] width 7 height 7
click at [287, 15] on icon "close" at bounding box center [286, 16] width 6 height 6
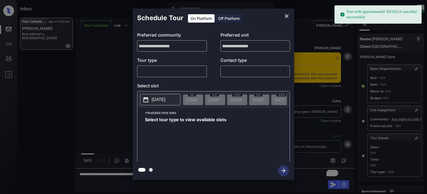
scroll to position [76, 0]
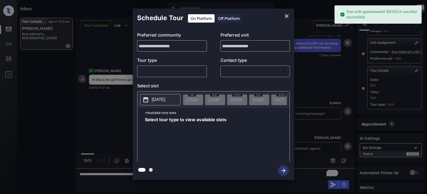
click at [179, 73] on body "Tour with appointmentId 30210214 cancelled successfully Inbox Lyzzelle M. Ceral…" at bounding box center [213, 97] width 427 height 194
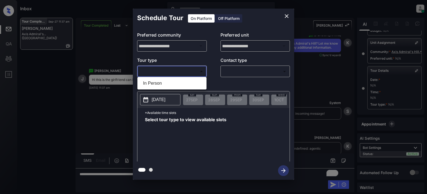
click at [288, 15] on div at bounding box center [213, 97] width 427 height 194
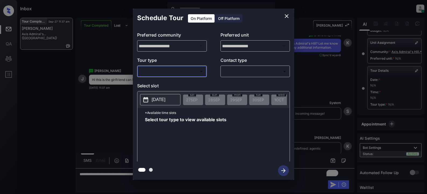
click at [287, 15] on icon "close" at bounding box center [286, 16] width 6 height 6
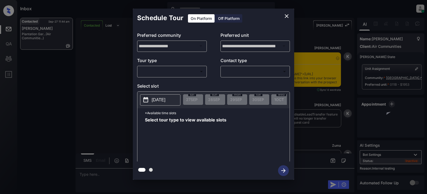
scroll to position [803, 0]
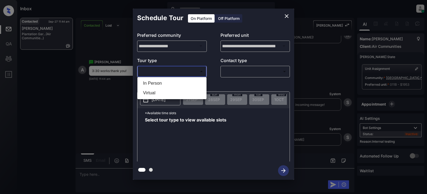
click at [177, 70] on body "Inbox Lyzzelle [PERSON_NAME] Online Set yourself offline Set yourself on break …" at bounding box center [213, 97] width 427 height 194
drag, startPoint x: 156, startPoint y: 85, endPoint x: 163, endPoint y: 84, distance: 6.5
click at [157, 85] on li "In Person" at bounding box center [172, 84] width 66 height 10
type input "********"
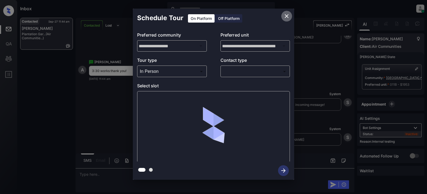
click at [286, 18] on icon "close" at bounding box center [286, 16] width 6 height 6
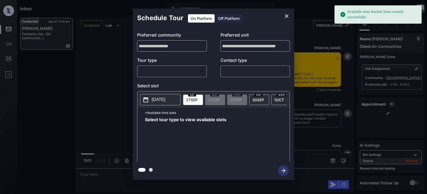
scroll to position [479, 0]
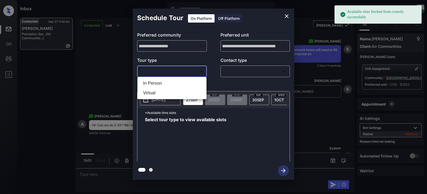
click at [184, 72] on body "Available slots fetched from cronofy successfully Inbox Lyzzelle [PERSON_NAME] …" at bounding box center [213, 97] width 427 height 194
drag, startPoint x: 160, startPoint y: 83, endPoint x: 216, endPoint y: 76, distance: 56.5
click at [163, 83] on li "In Person" at bounding box center [172, 84] width 66 height 10
type input "********"
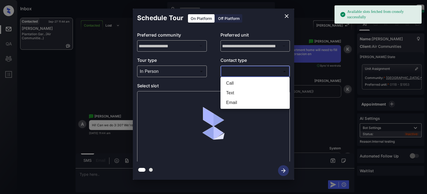
drag, startPoint x: 238, startPoint y: 71, endPoint x: 244, endPoint y: 71, distance: 5.9
click at [239, 71] on body "Available slots fetched from cronofy successfully Inbox Lyzzelle [PERSON_NAME] …" at bounding box center [213, 97] width 427 height 194
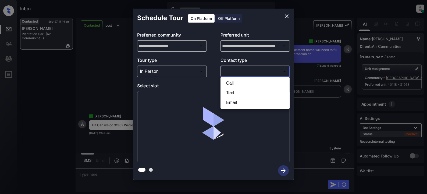
click at [232, 94] on li "Text" at bounding box center [255, 93] width 66 height 10
type input "****"
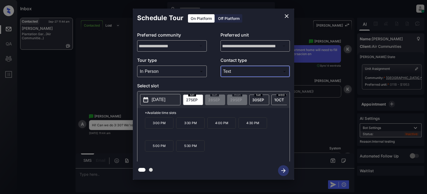
click at [191, 127] on p "3:30 PM" at bounding box center [190, 122] width 28 height 11
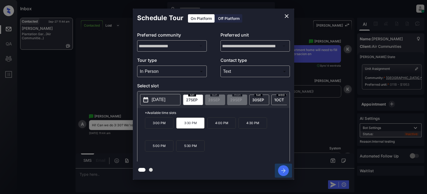
click at [286, 170] on icon "button" at bounding box center [283, 170] width 11 height 11
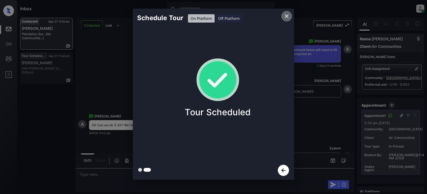
click at [287, 17] on icon "close" at bounding box center [287, 16] width 4 height 4
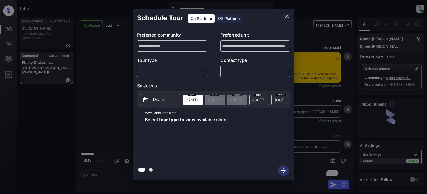
scroll to position [1815, 0]
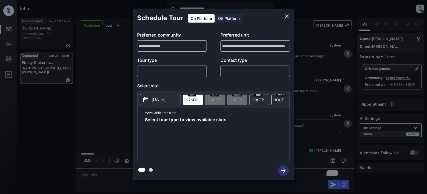
click at [151, 72] on body "**********" at bounding box center [213, 97] width 427 height 194
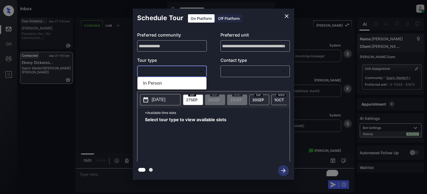
drag, startPoint x: 153, startPoint y: 84, endPoint x: 206, endPoint y: 74, distance: 54.5
click at [153, 83] on li "In Person" at bounding box center [172, 84] width 66 height 10
type input "********"
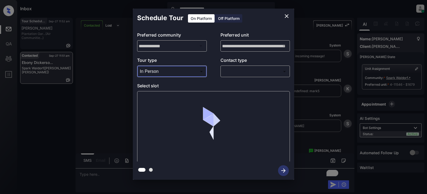
click at [235, 73] on body "**********" at bounding box center [213, 97] width 427 height 194
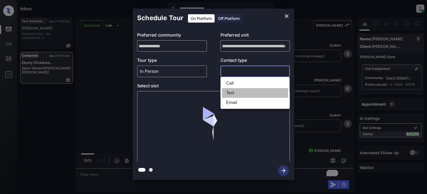
click at [235, 94] on li "Text" at bounding box center [255, 93] width 66 height 10
type input "****"
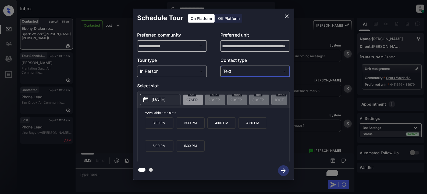
click at [158, 99] on p "2025-09-27" at bounding box center [159, 100] width 14 height 6
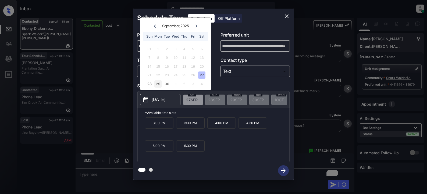
click at [156, 85] on div "29" at bounding box center [157, 83] width 7 height 7
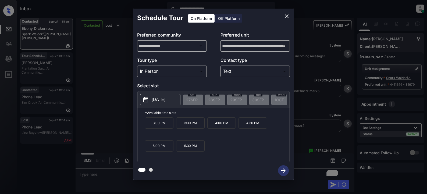
click at [221, 127] on p "4:00 PM" at bounding box center [221, 122] width 28 height 11
click at [284, 170] on icon "button" at bounding box center [283, 170] width 11 height 11
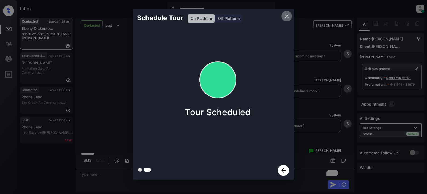
click at [284, 16] on icon "close" at bounding box center [286, 16] width 6 height 6
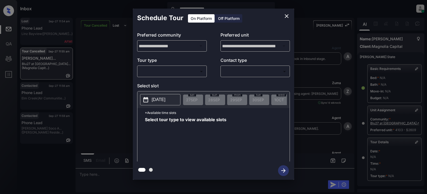
scroll to position [66, 0]
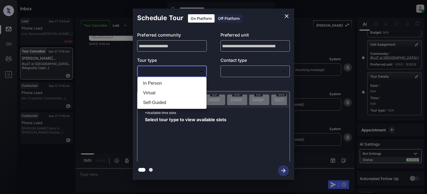
click at [166, 73] on body "**********" at bounding box center [213, 97] width 427 height 194
drag, startPoint x: 152, startPoint y: 92, endPoint x: 184, endPoint y: 84, distance: 32.5
click at [154, 92] on li "Virtual" at bounding box center [172, 93] width 66 height 10
type input "*******"
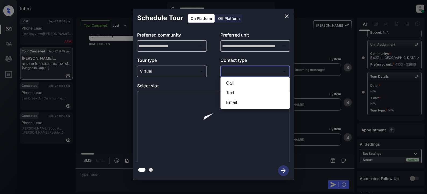
drag, startPoint x: 233, startPoint y: 76, endPoint x: 237, endPoint y: 75, distance: 3.5
click at [234, 75] on body "**********" at bounding box center [213, 97] width 427 height 194
click at [232, 94] on li "Text" at bounding box center [255, 93] width 66 height 10
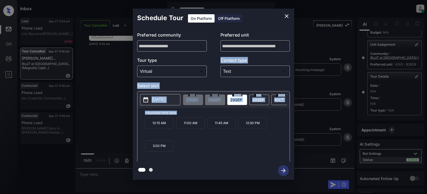
drag, startPoint x: 149, startPoint y: 126, endPoint x: 217, endPoint y: 69, distance: 88.2
click at [182, 73] on div "**********" at bounding box center [213, 94] width 161 height 134
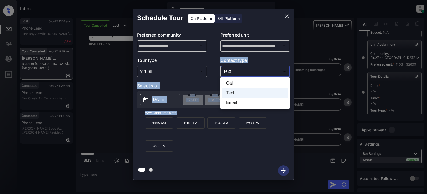
click at [232, 72] on body "**********" at bounding box center [213, 97] width 427 height 194
click at [234, 104] on li "Email" at bounding box center [255, 103] width 66 height 10
type input "*****"
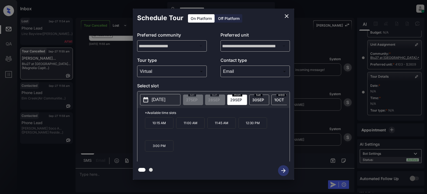
drag, startPoint x: 217, startPoint y: 149, endPoint x: 227, endPoint y: 148, distance: 9.7
click at [218, 149] on div "10:15 AM 11:00 AM 11:45 AM 12:30 PM 3:00 PM" at bounding box center [217, 138] width 145 height 43
drag, startPoint x: 151, startPoint y: 124, endPoint x: 160, endPoint y: 151, distance: 27.7
click at [173, 154] on div "10:15 AM 11:00 AM 11:45 AM 12:30 PM 3:00 PM" at bounding box center [217, 138] width 145 height 43
copy div "10:15 AM 11:00 AM 11:45 AM 12:30 PM 3:00 PM"
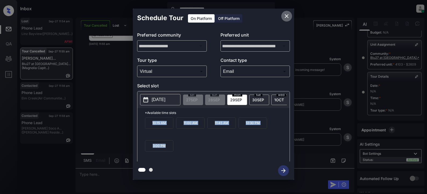
click at [285, 17] on icon "close" at bounding box center [286, 16] width 6 height 6
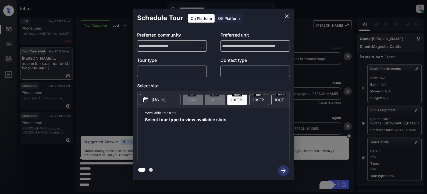
scroll to position [76, 0]
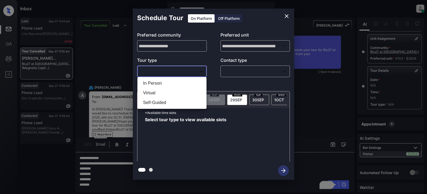
click at [166, 73] on body "**********" at bounding box center [213, 97] width 427 height 194
drag, startPoint x: 147, startPoint y: 92, endPoint x: 218, endPoint y: 78, distance: 72.1
click at [149, 92] on li "Virtual" at bounding box center [172, 93] width 66 height 10
type input "*******"
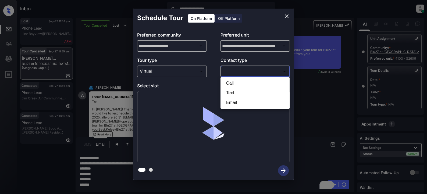
drag, startPoint x: 231, startPoint y: 72, endPoint x: 247, endPoint y: 73, distance: 15.9
click at [234, 72] on body "**********" at bounding box center [213, 97] width 427 height 194
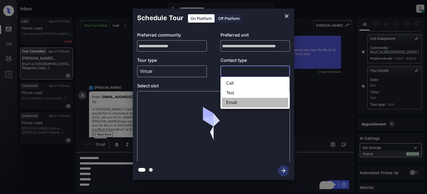
click at [230, 104] on li "Email" at bounding box center [255, 103] width 66 height 10
type input "*****"
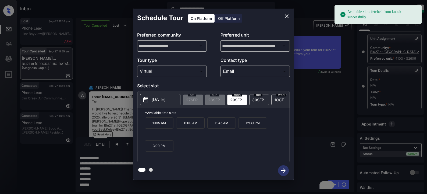
click at [163, 102] on p "2025-09-29" at bounding box center [159, 100] width 14 height 6
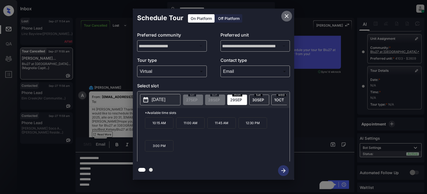
click at [286, 16] on icon "close" at bounding box center [286, 16] width 6 height 6
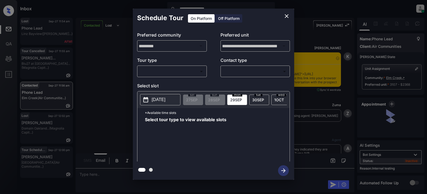
scroll to position [677, 0]
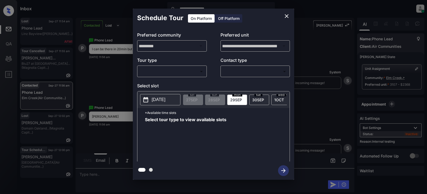
click at [178, 72] on body "**********" at bounding box center [213, 97] width 427 height 194
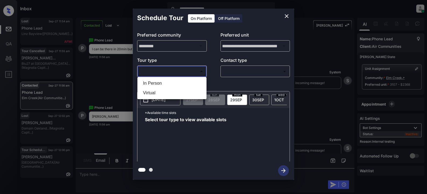
click at [152, 84] on li "In Person" at bounding box center [172, 84] width 66 height 10
type input "********"
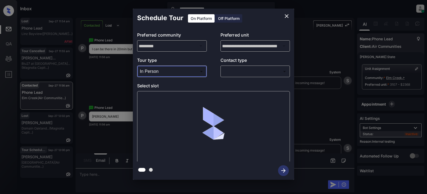
click at [229, 73] on body "**********" at bounding box center [213, 97] width 427 height 194
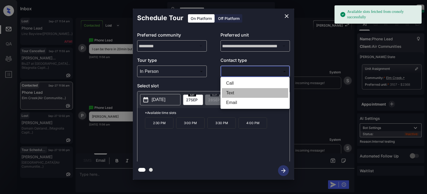
click at [234, 94] on li "Text" at bounding box center [255, 93] width 66 height 10
type input "****"
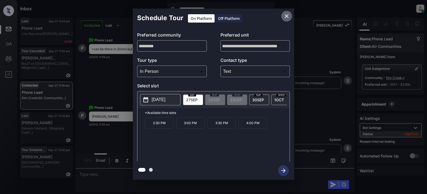
click at [284, 16] on icon "close" at bounding box center [286, 16] width 6 height 6
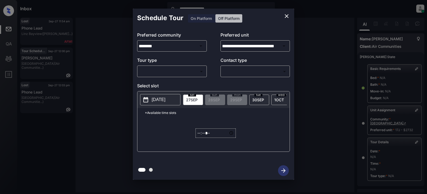
scroll to position [104, 0]
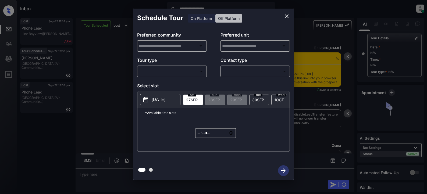
type input "********"
type input "**********"
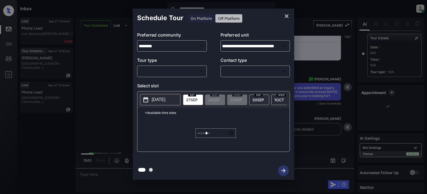
scroll to position [0, 0]
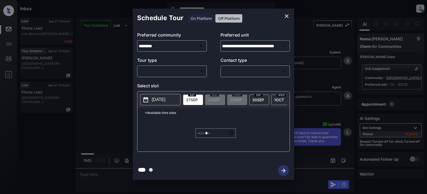
click at [208, 17] on div "Schedule Tour On Platform Off Platform" at bounding box center [213, 18] width 161 height 19
click at [172, 72] on body "**********" at bounding box center [213, 97] width 427 height 194
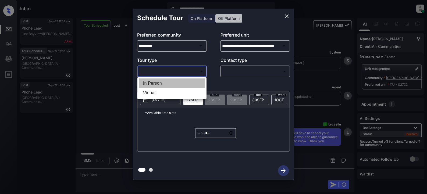
drag, startPoint x: 155, startPoint y: 83, endPoint x: 204, endPoint y: 77, distance: 49.0
click at [158, 83] on li "In Person" at bounding box center [172, 84] width 66 height 10
type input "********"
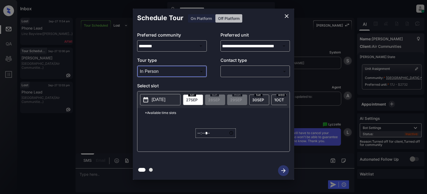
click at [246, 71] on body "**********" at bounding box center [213, 97] width 427 height 194
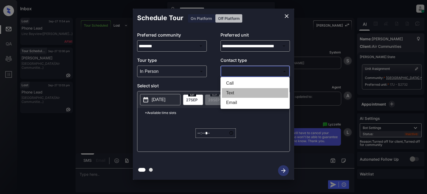
drag, startPoint x: 231, startPoint y: 93, endPoint x: 235, endPoint y: 92, distance: 3.8
click at [232, 93] on li "Text" at bounding box center [255, 93] width 66 height 10
type input "****"
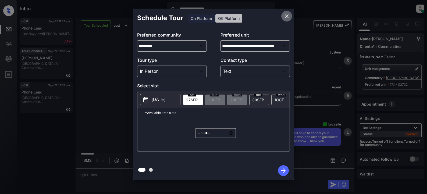
click at [286, 17] on icon "close" at bounding box center [286, 16] width 6 height 6
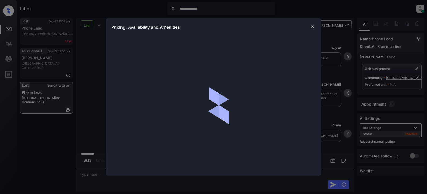
scroll to position [1372, 0]
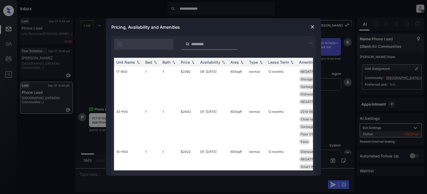
click at [310, 44] on img at bounding box center [311, 43] width 6 height 6
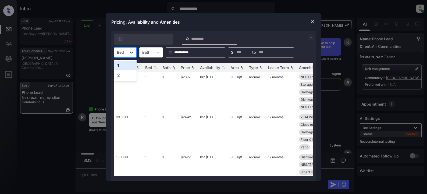
click at [131, 52] on icon at bounding box center [131, 52] width 5 height 5
drag, startPoint x: 120, startPoint y: 75, endPoint x: 127, endPoint y: 73, distance: 7.2
click at [122, 75] on div "2" at bounding box center [125, 75] width 23 height 10
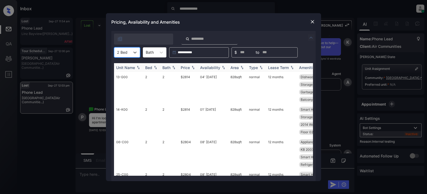
click at [188, 67] on div "Price" at bounding box center [185, 67] width 9 height 5
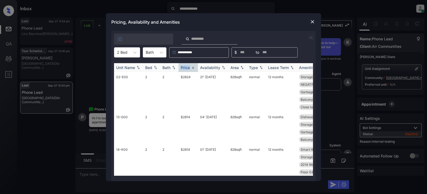
click at [188, 67] on div "Price" at bounding box center [185, 67] width 9 height 5
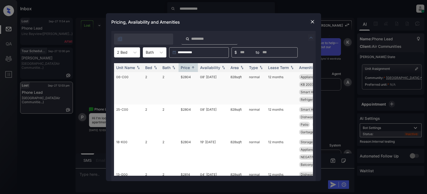
click at [186, 76] on td "$2804" at bounding box center [188, 88] width 19 height 33
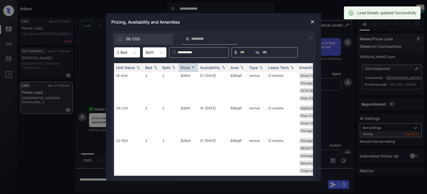
scroll to position [0, 0]
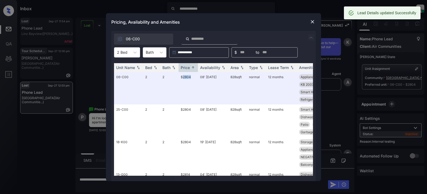
click at [312, 22] on img at bounding box center [312, 21] width 5 height 5
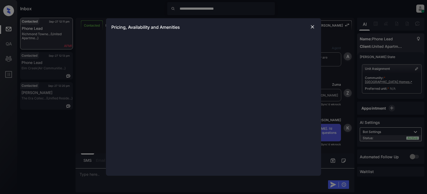
scroll to position [618, 0]
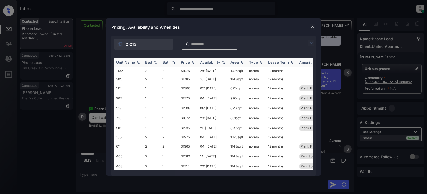
click at [139, 63] on img at bounding box center [138, 62] width 5 height 4
click at [312, 44] on img at bounding box center [311, 43] width 6 height 6
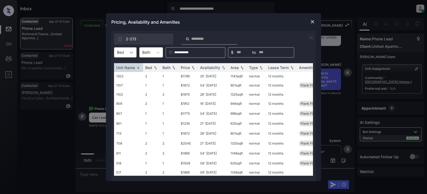
click at [134, 51] on icon at bounding box center [131, 52] width 5 height 5
click at [122, 63] on div "1" at bounding box center [125, 66] width 23 height 10
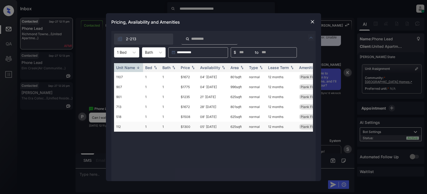
click at [183, 127] on td "$1300" at bounding box center [188, 127] width 19 height 10
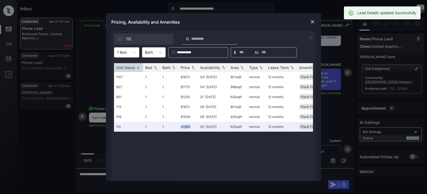
click at [312, 22] on img at bounding box center [312, 21] width 5 height 5
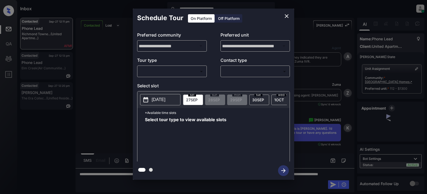
scroll to position [801, 0]
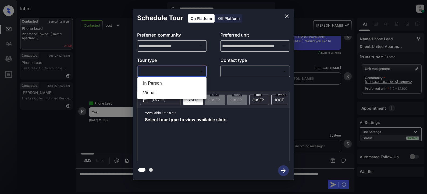
click at [173, 73] on body "**********" at bounding box center [213, 97] width 427 height 194
drag, startPoint x: 161, startPoint y: 85, endPoint x: 173, endPoint y: 80, distance: 13.2
click at [161, 84] on li "In Person" at bounding box center [172, 84] width 66 height 10
type input "********"
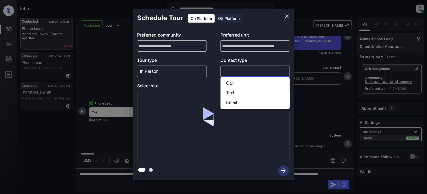
drag, startPoint x: 231, startPoint y: 71, endPoint x: 245, endPoint y: 71, distance: 13.7
click at [231, 72] on body "**********" at bounding box center [213, 97] width 427 height 194
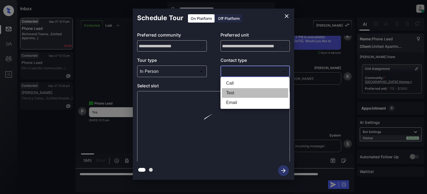
click at [229, 91] on li "Text" at bounding box center [255, 93] width 66 height 10
type input "****"
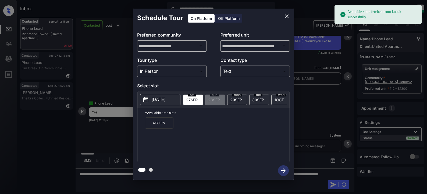
click at [161, 128] on p "4:30 PM" at bounding box center [159, 122] width 28 height 11
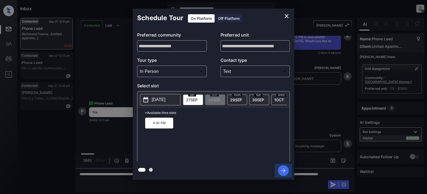
click at [283, 172] on icon "button" at bounding box center [283, 170] width 11 height 11
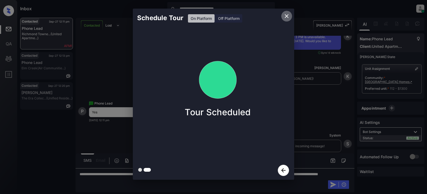
click at [288, 15] on icon "close" at bounding box center [287, 16] width 4 height 4
